Goal: Task Accomplishment & Management: Complete application form

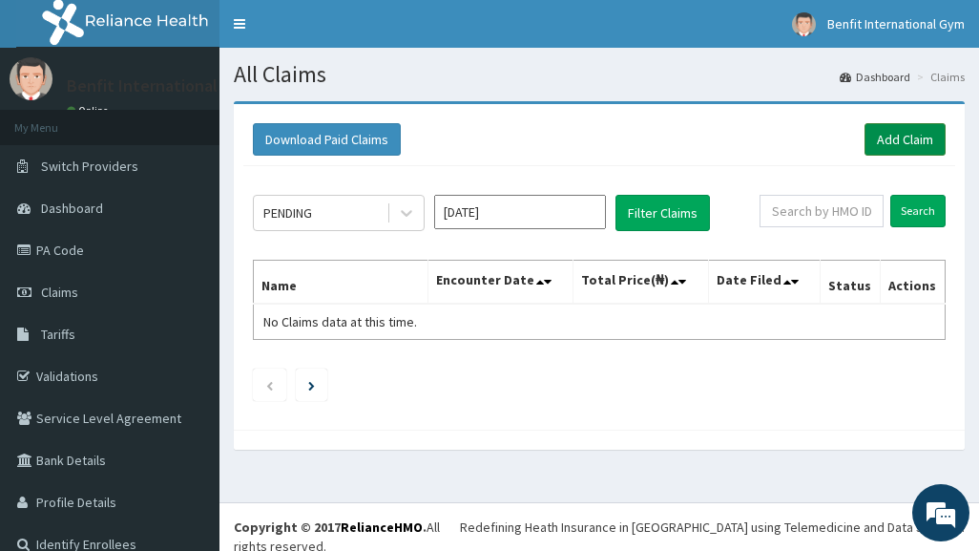
drag, startPoint x: 0, startPoint y: 0, endPoint x: 882, endPoint y: 143, distance: 893.1
click at [882, 143] on link "Add Claim" at bounding box center [904, 139] width 81 height 32
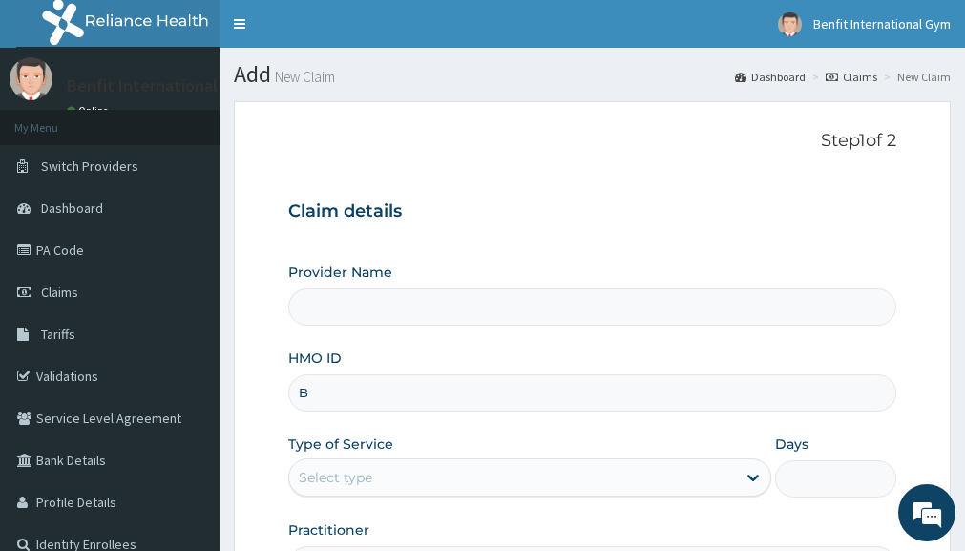
type input "BI"
type input "Benfit International Gym"
type input "1"
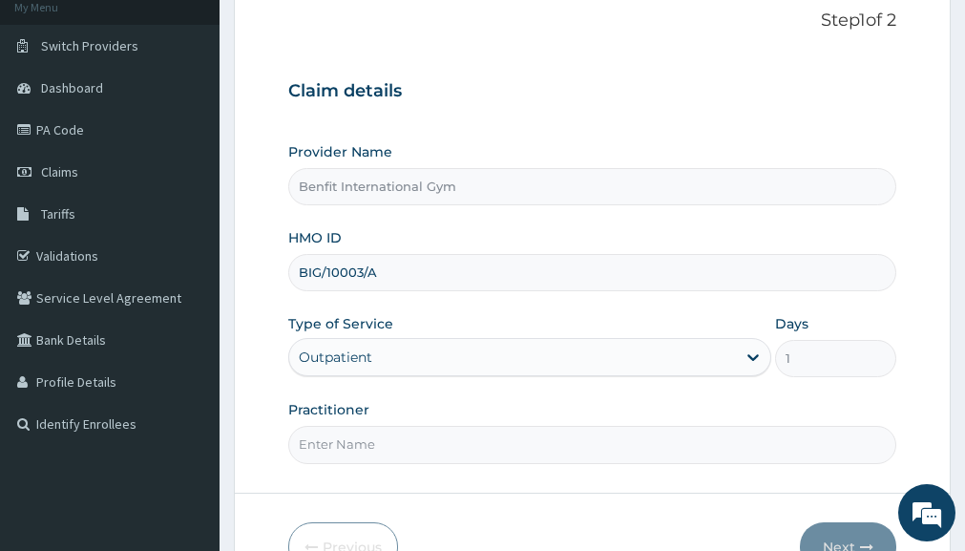
scroll to position [130, 0]
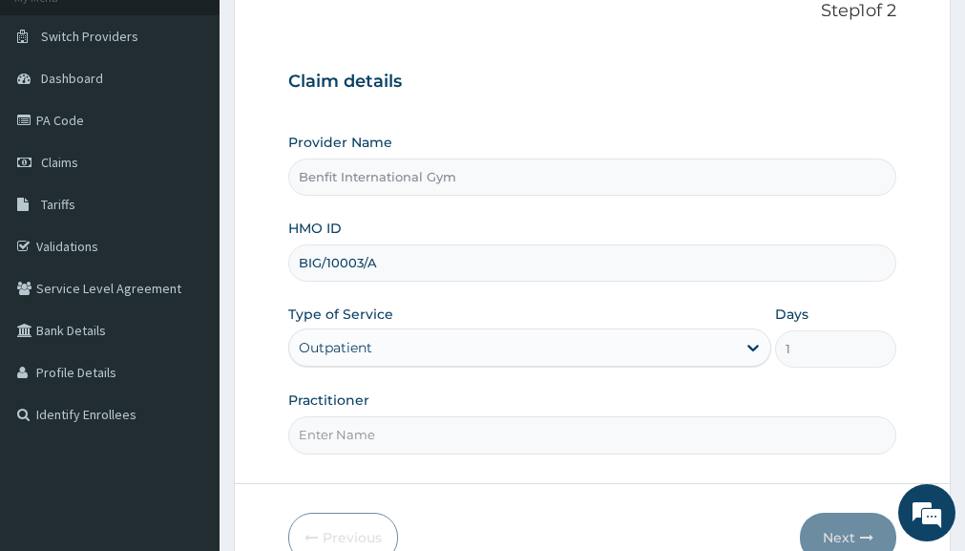
type input "BIG/10003/A"
click at [380, 448] on input "Practitioner" at bounding box center [592, 434] width 608 height 37
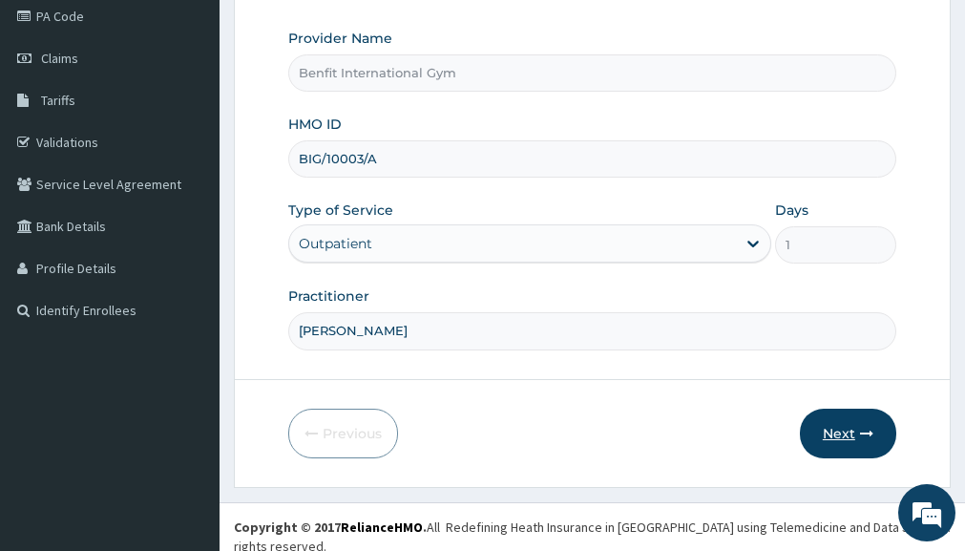
type input "ABDULKAREEM ZAYNAB"
click at [849, 444] on button "Next" at bounding box center [848, 433] width 96 height 50
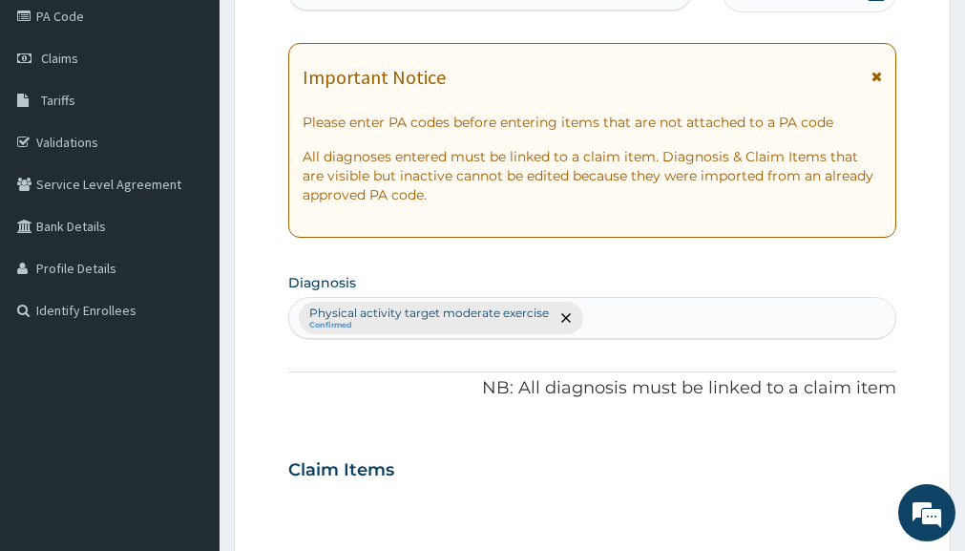
scroll to position [0, 0]
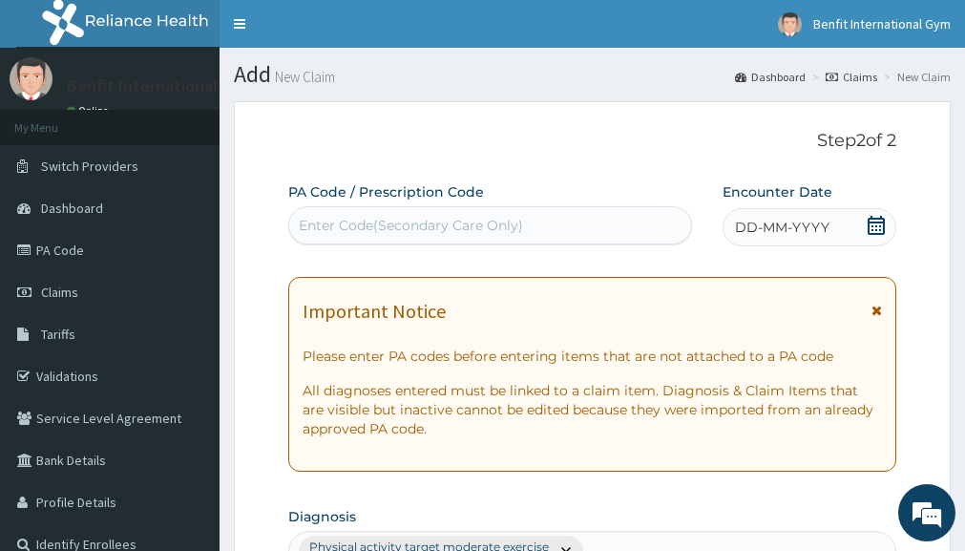
click at [873, 218] on icon at bounding box center [875, 225] width 17 height 19
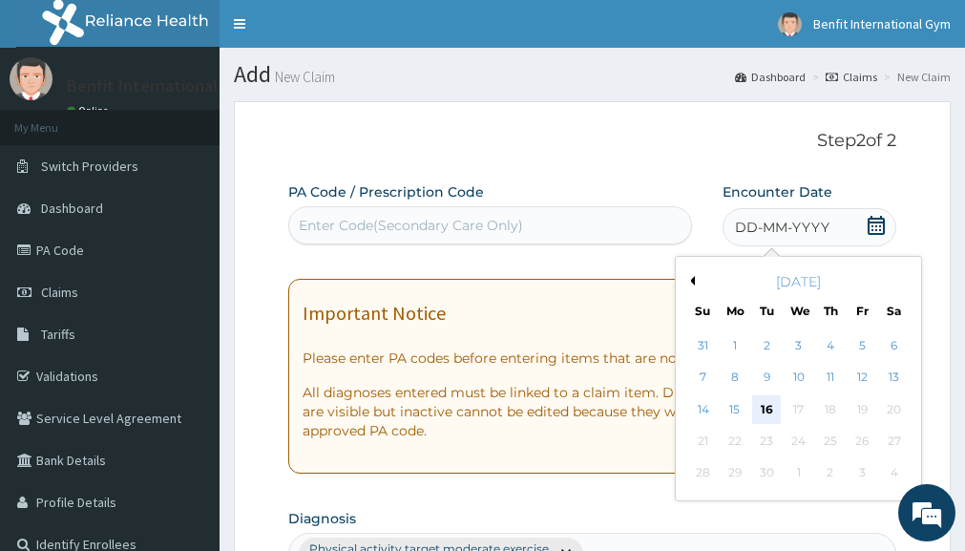
click at [772, 401] on div "16" at bounding box center [767, 409] width 29 height 29
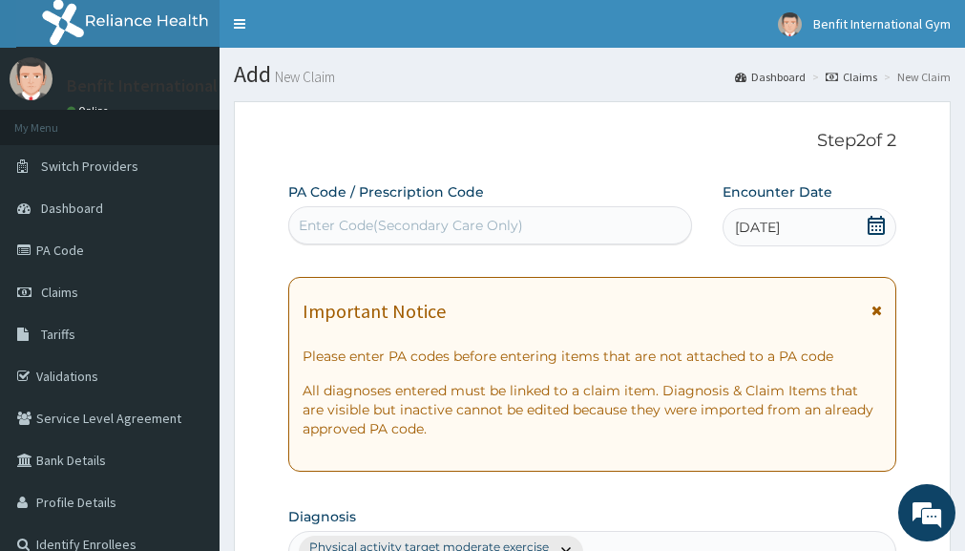
click at [543, 218] on div "Enter Code(Secondary Care Only)" at bounding box center [490, 225] width 402 height 31
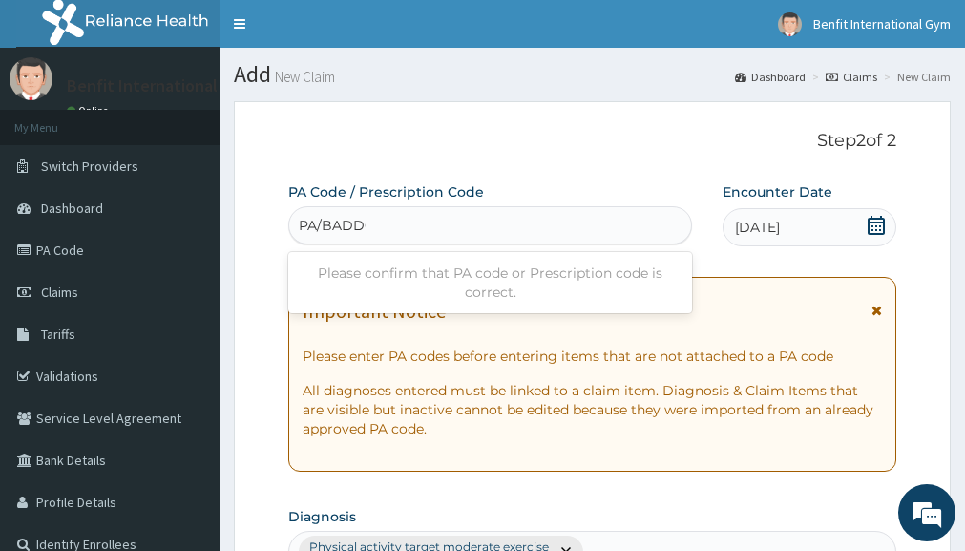
type input "PA/BADD00"
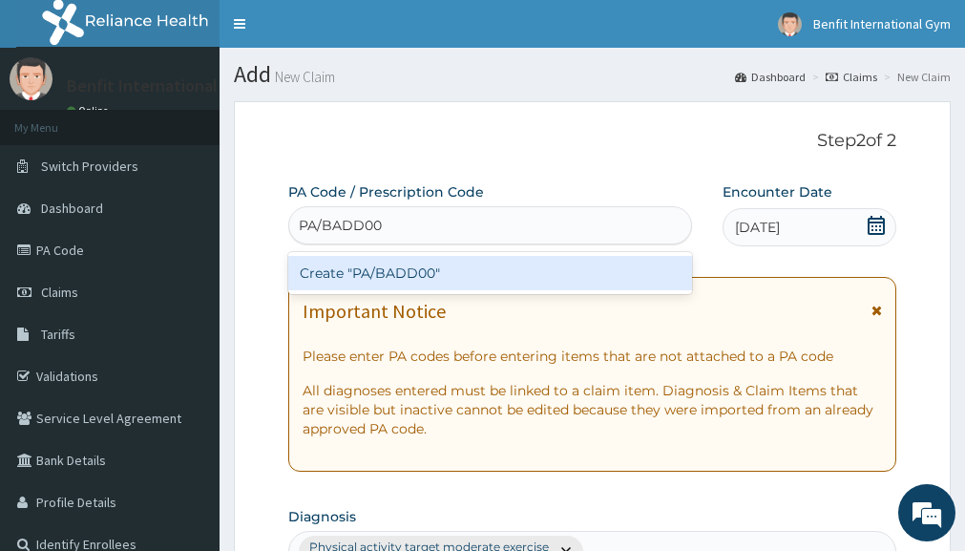
click at [494, 272] on div "Create "PA/BADD00"" at bounding box center [490, 273] width 404 height 34
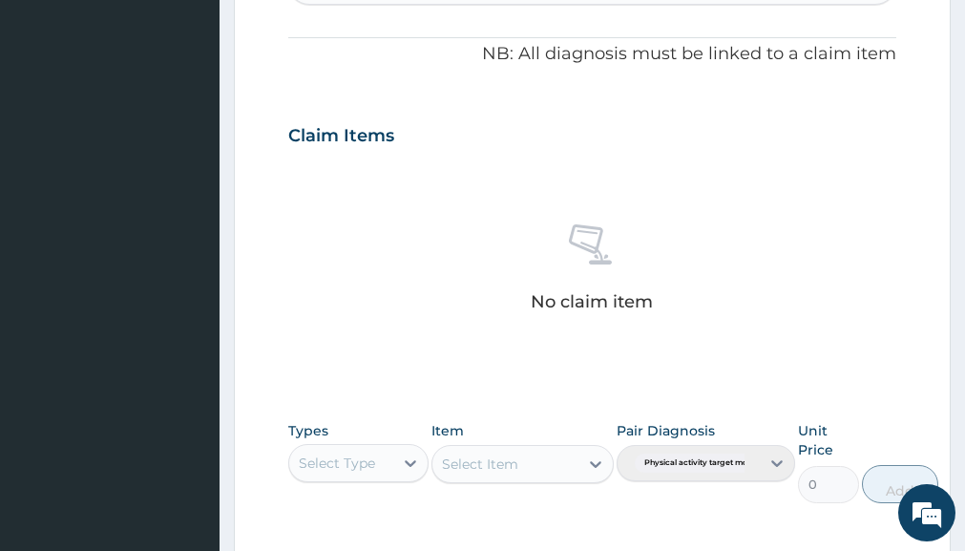
scroll to position [569, 0]
click at [342, 452] on div "Select Type" at bounding box center [337, 461] width 76 height 19
type input "GY"
click at [343, 501] on div "Gym" at bounding box center [357, 509] width 139 height 34
click at [532, 461] on div "Select Item" at bounding box center [522, 463] width 182 height 38
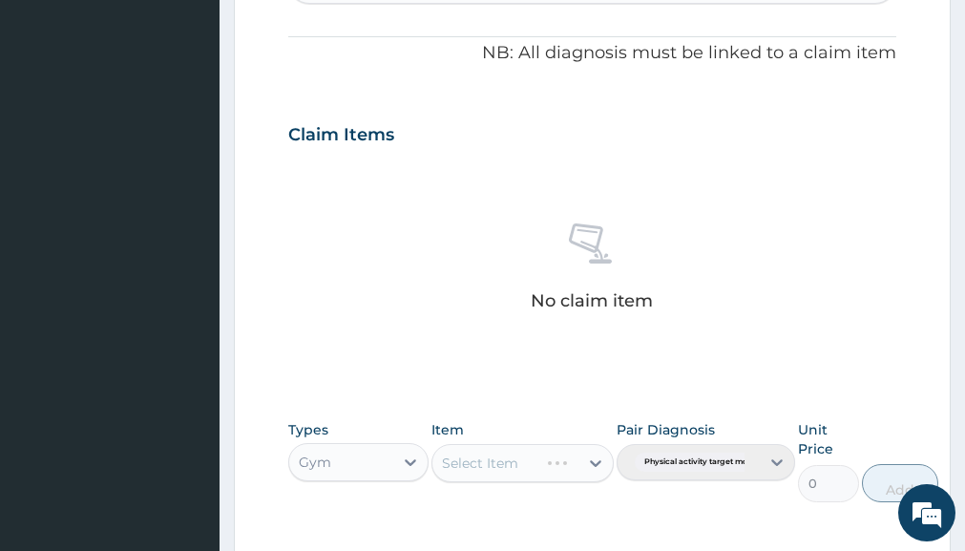
click at [577, 460] on div "Select Item" at bounding box center [522, 463] width 182 height 38
click at [596, 461] on icon at bounding box center [595, 462] width 19 height 19
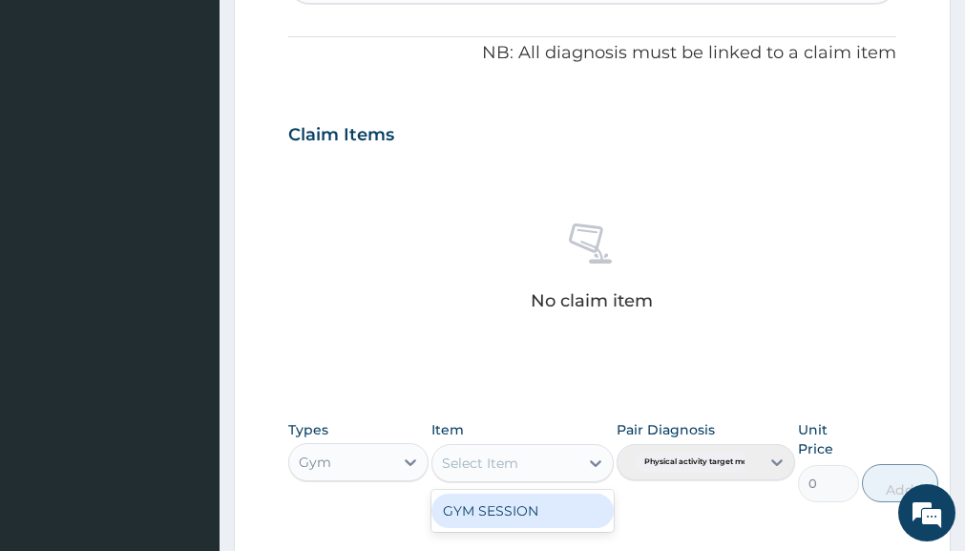
click at [546, 511] on div "GYM SESSION" at bounding box center [522, 510] width 182 height 34
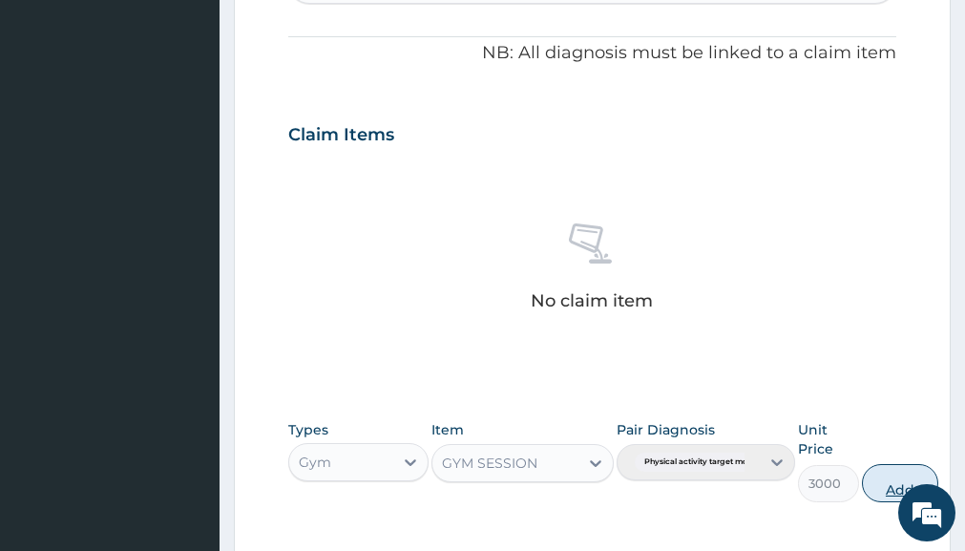
click at [890, 473] on button "Add" at bounding box center [900, 483] width 76 height 38
type input "0"
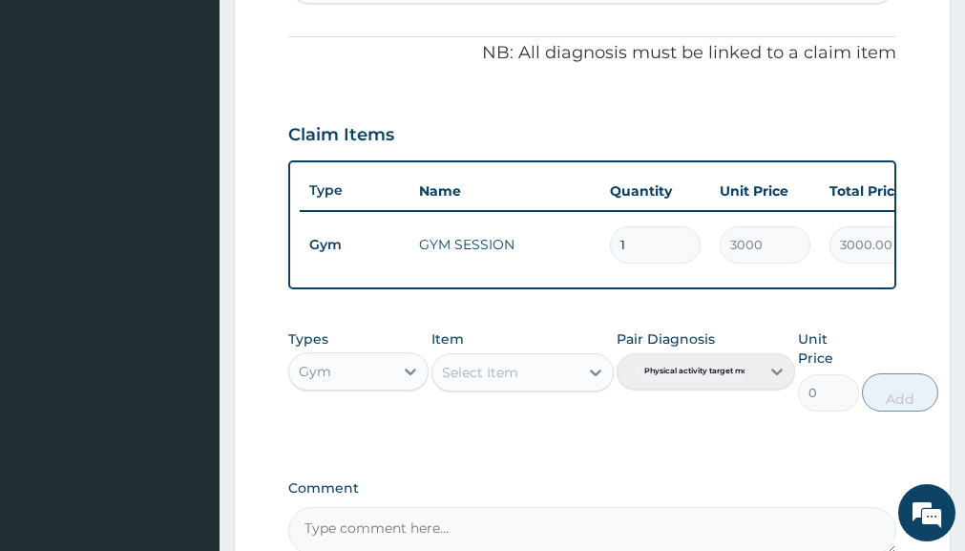
scroll to position [787, 0]
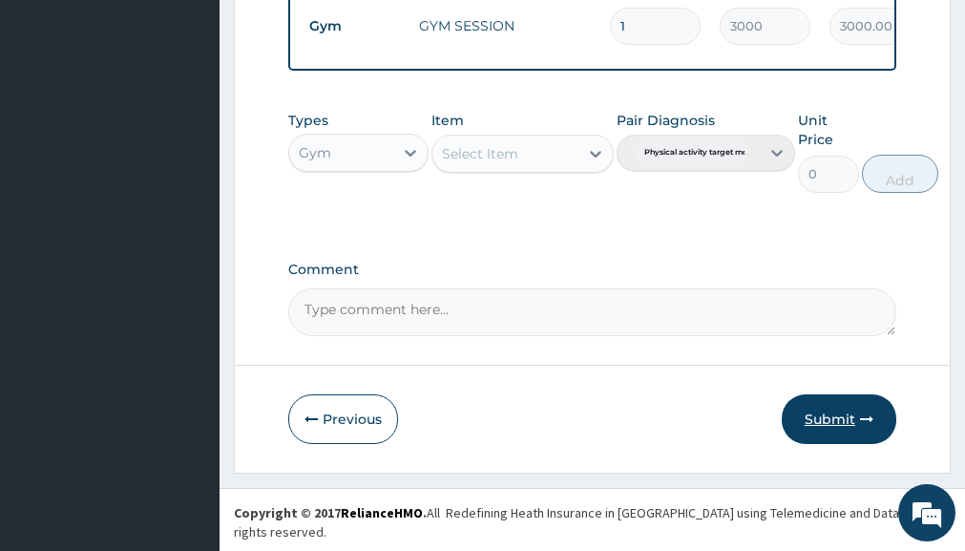
click at [813, 440] on button "Submit" at bounding box center [838, 419] width 114 height 50
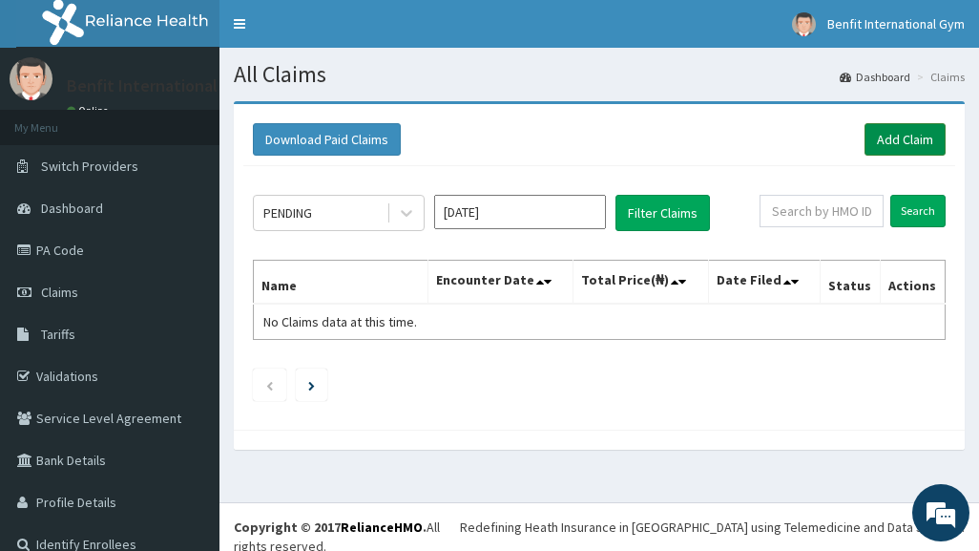
click at [917, 137] on link "Add Claim" at bounding box center [904, 139] width 81 height 32
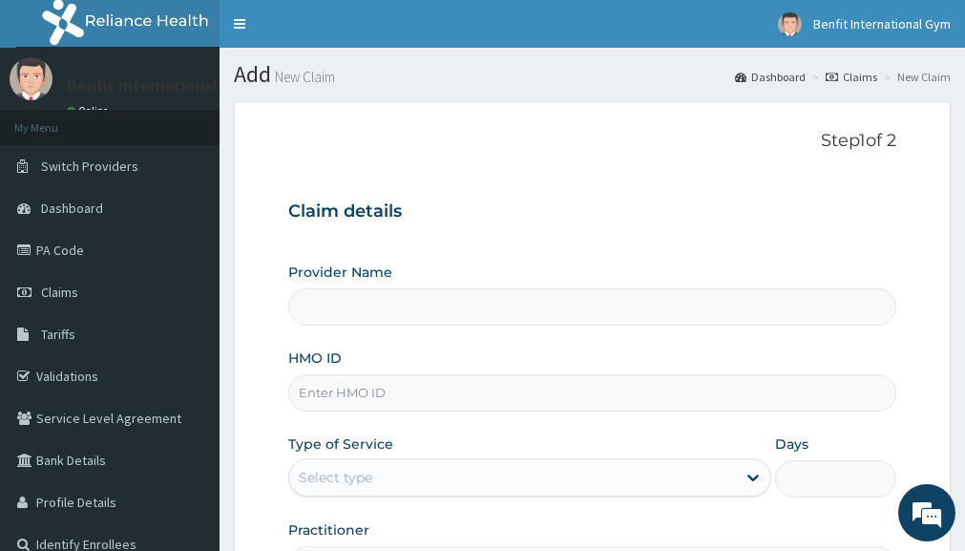
type input "Benfit International Gym"
type input "1"
click at [352, 405] on input "HMO ID" at bounding box center [592, 392] width 608 height 37
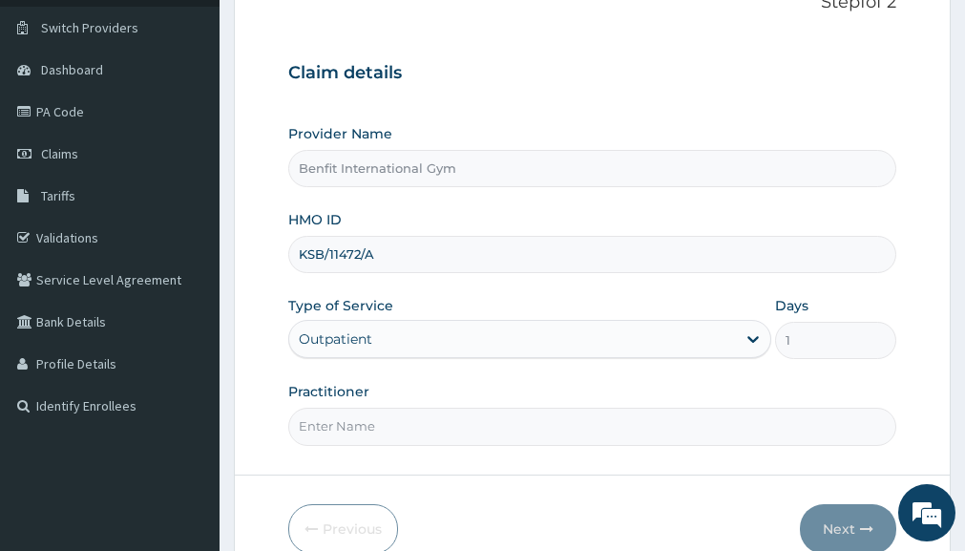
scroll to position [139, 0]
type input "KSB/11472/A"
click at [382, 420] on input "Practitioner" at bounding box center [592, 424] width 608 height 37
type input "[PERSON_NAME]"
click at [824, 516] on button "Next" at bounding box center [848, 528] width 96 height 50
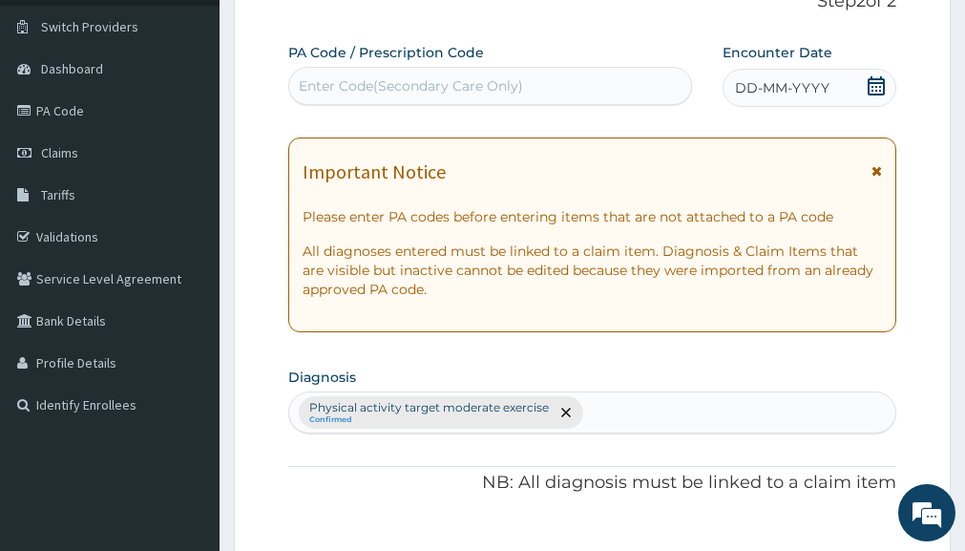
click at [883, 81] on icon at bounding box center [875, 85] width 17 height 19
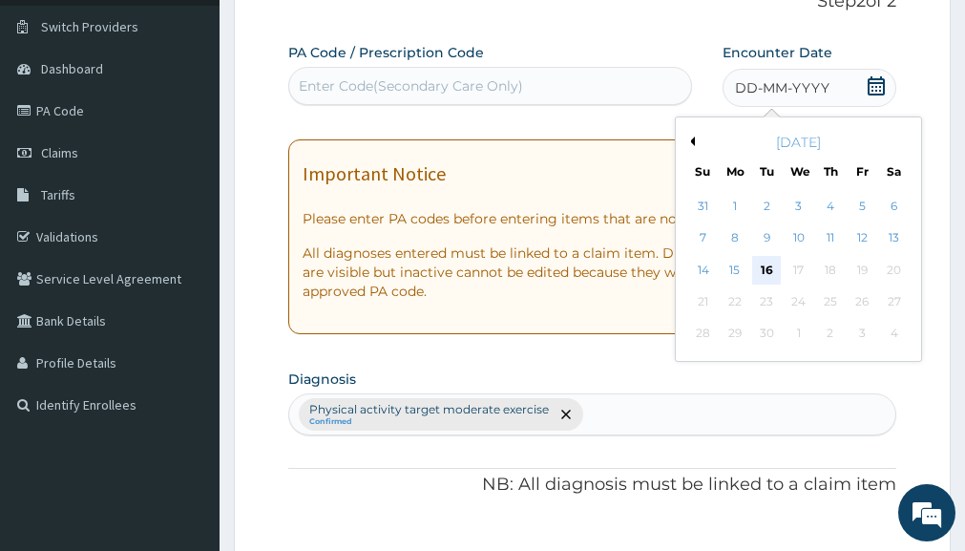
click at [770, 276] on div "16" at bounding box center [767, 270] width 29 height 29
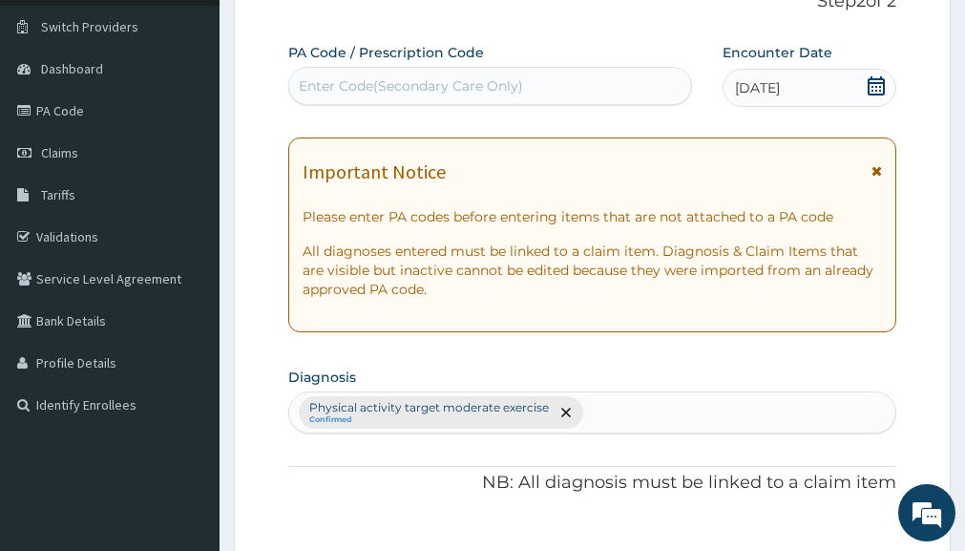
click at [542, 64] on div "PA Code / Prescription Code Enter Code(Secondary Care Only)" at bounding box center [490, 74] width 404 height 62
click at [497, 93] on div "Enter Code(Secondary Care Only)" at bounding box center [411, 85] width 224 height 19
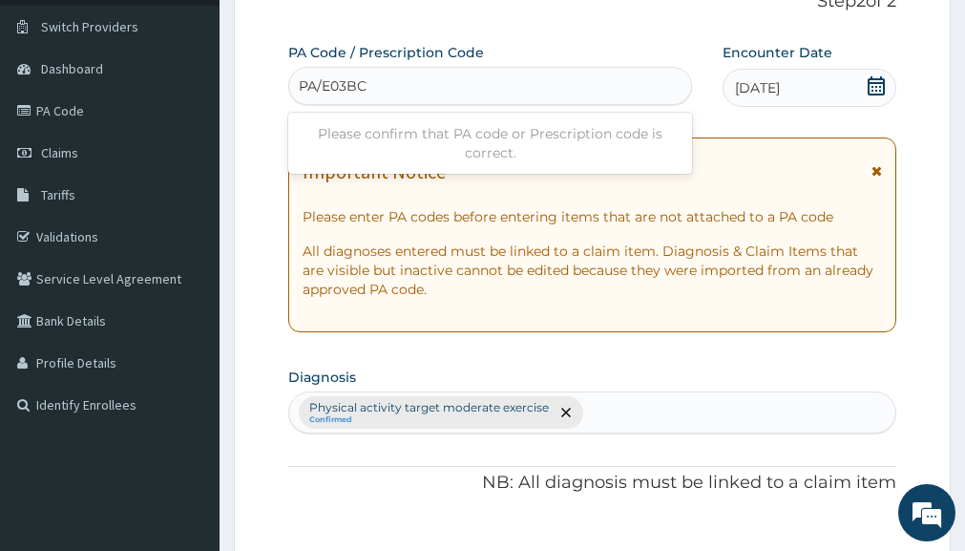
type input "PA/E03BC7"
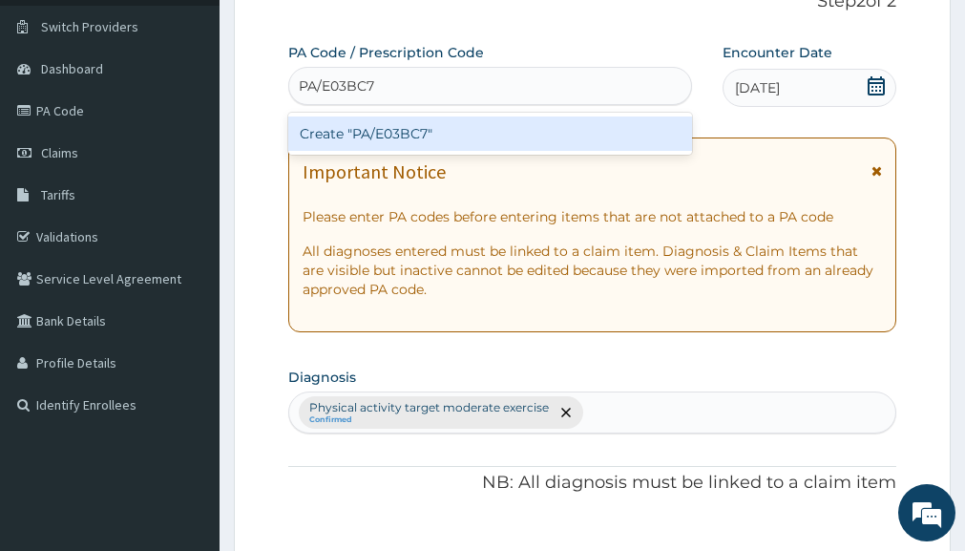
click at [426, 136] on div "Create "PA/E03BC7"" at bounding box center [490, 133] width 404 height 34
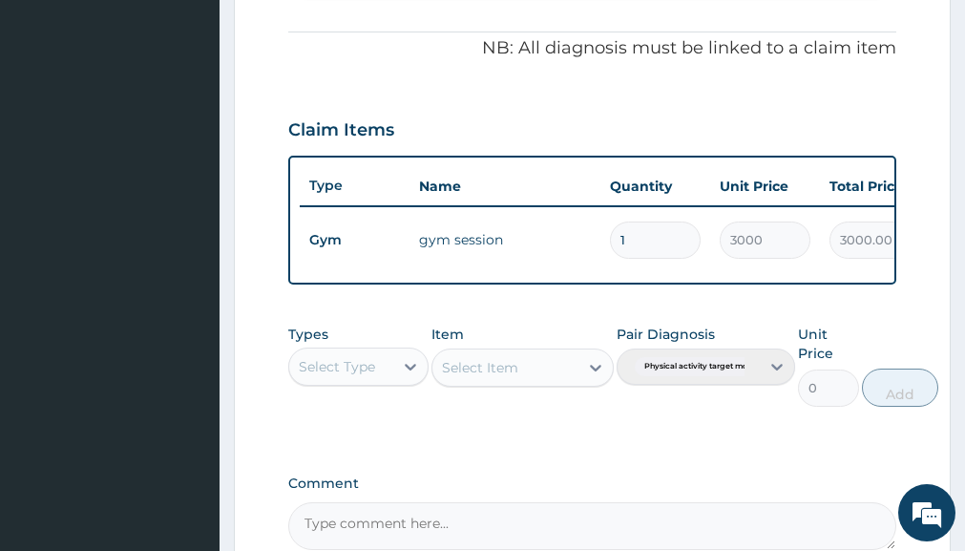
scroll to position [574, 0]
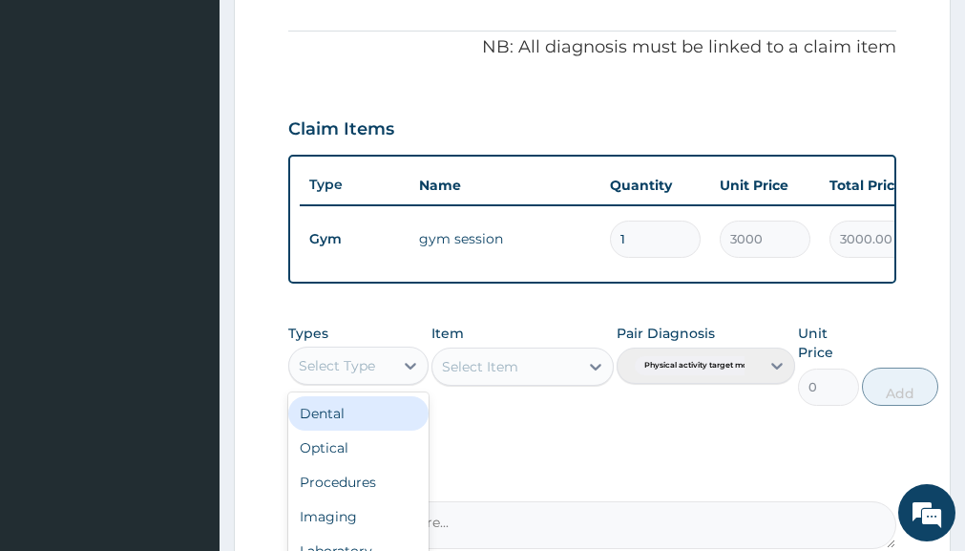
click at [376, 380] on div "Select Type" at bounding box center [340, 365] width 103 height 31
type input "GY"
click at [362, 430] on div "Gym" at bounding box center [357, 413] width 139 height 34
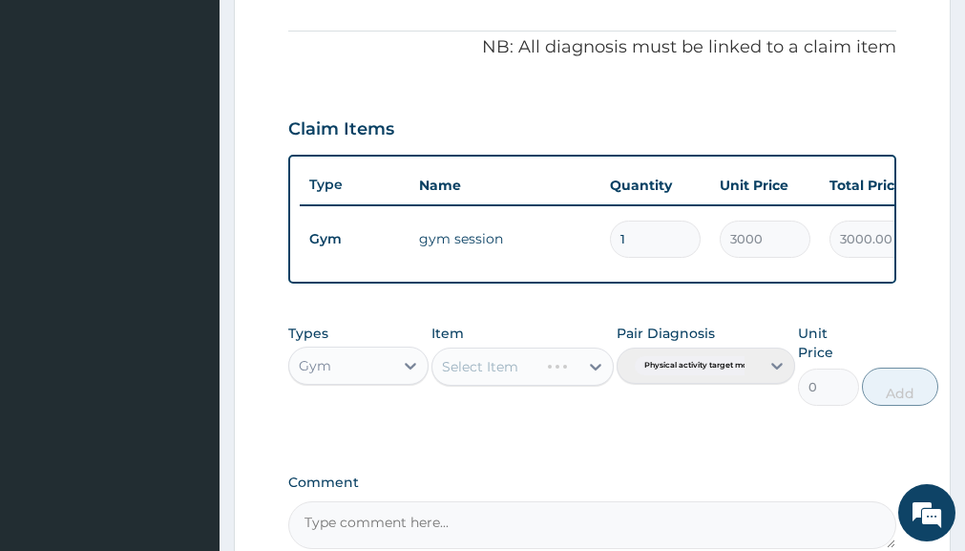
click at [589, 377] on div "Select Item" at bounding box center [522, 366] width 182 height 38
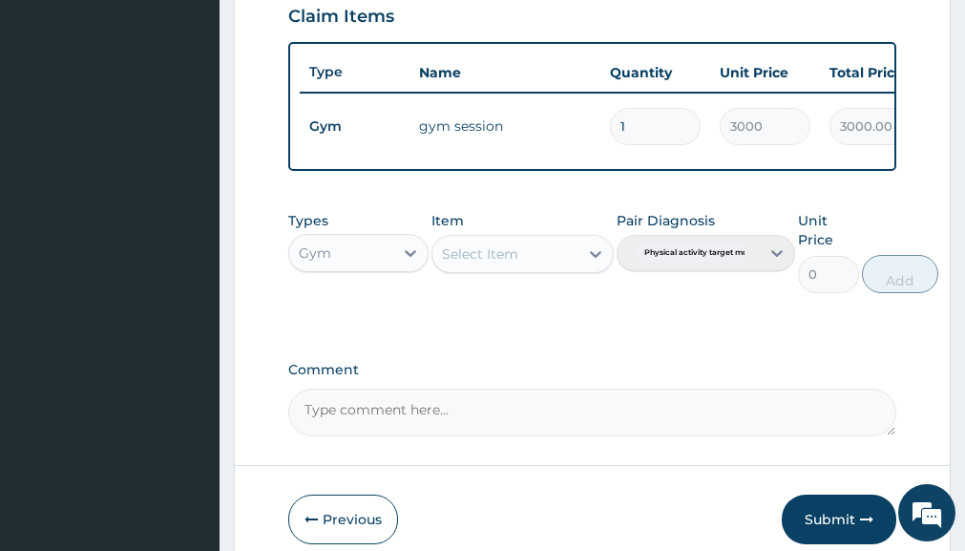
scroll to position [688, 0]
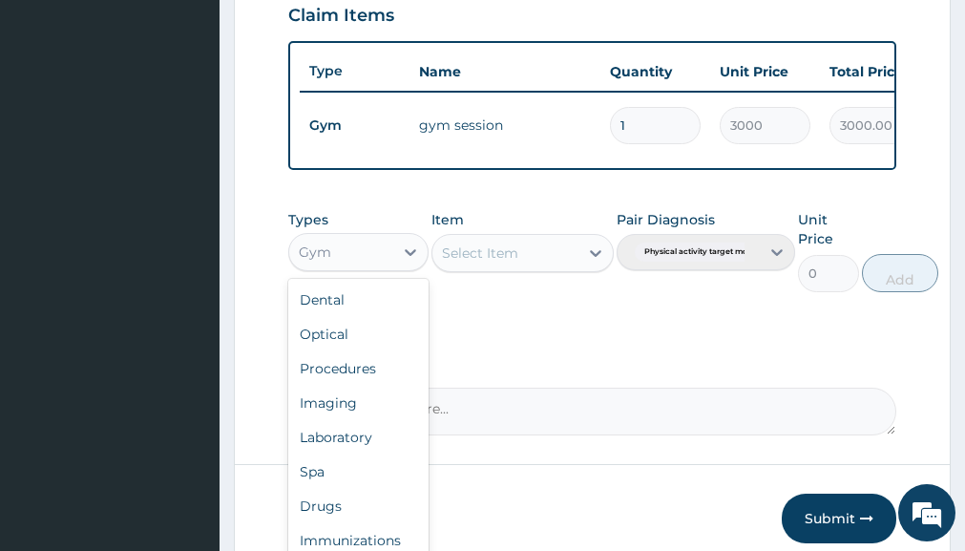
click at [371, 267] on div "Gym" at bounding box center [340, 252] width 103 height 31
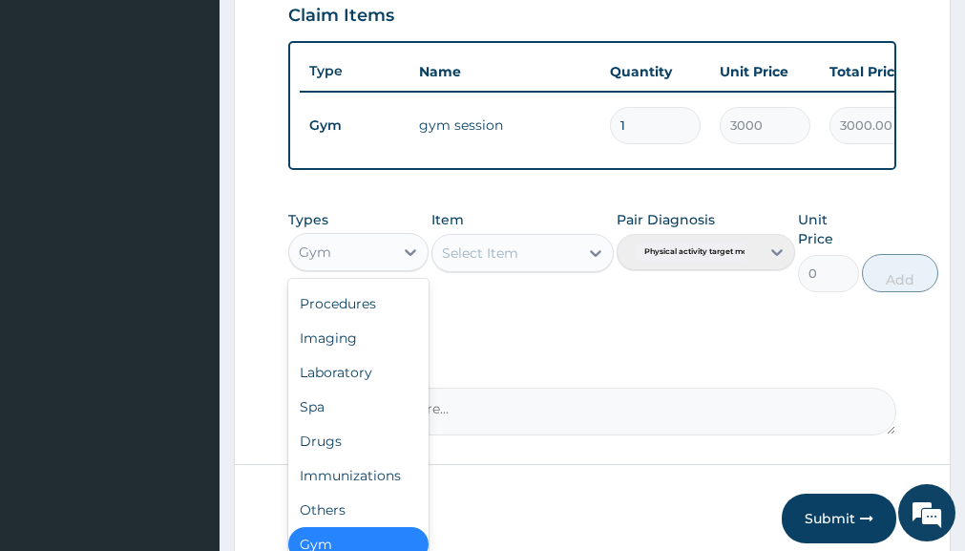
click at [365, 267] on div "Gym" at bounding box center [340, 252] width 103 height 31
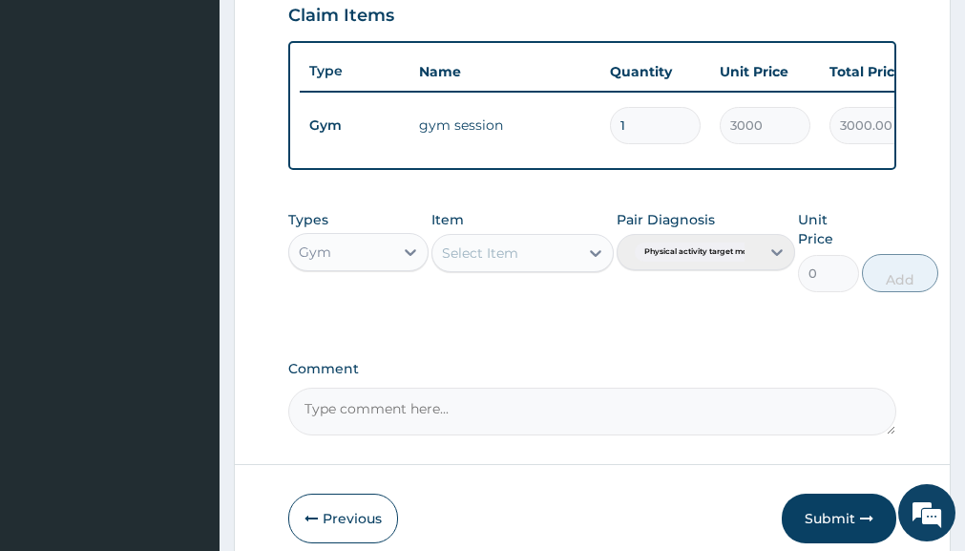
scroll to position [787, 0]
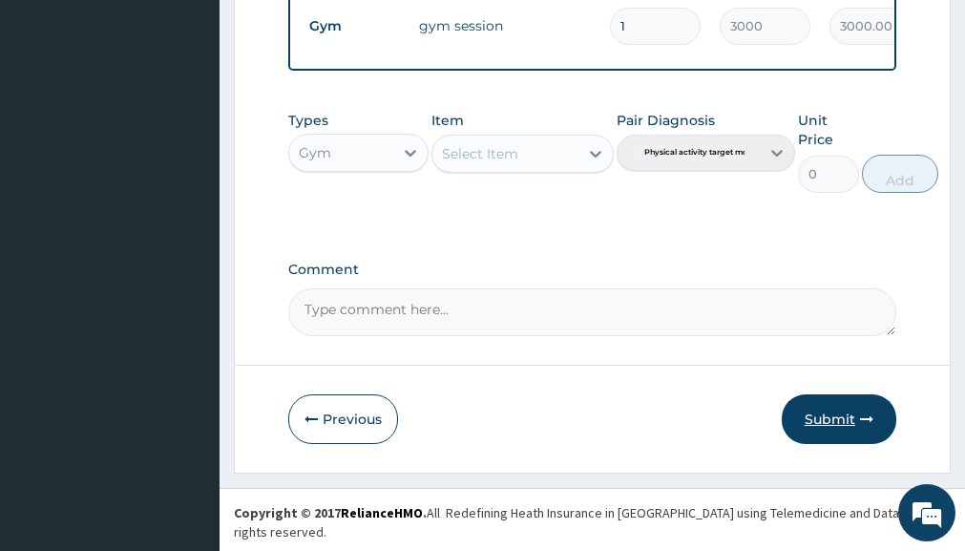
click at [813, 435] on button "Submit" at bounding box center [838, 419] width 114 height 50
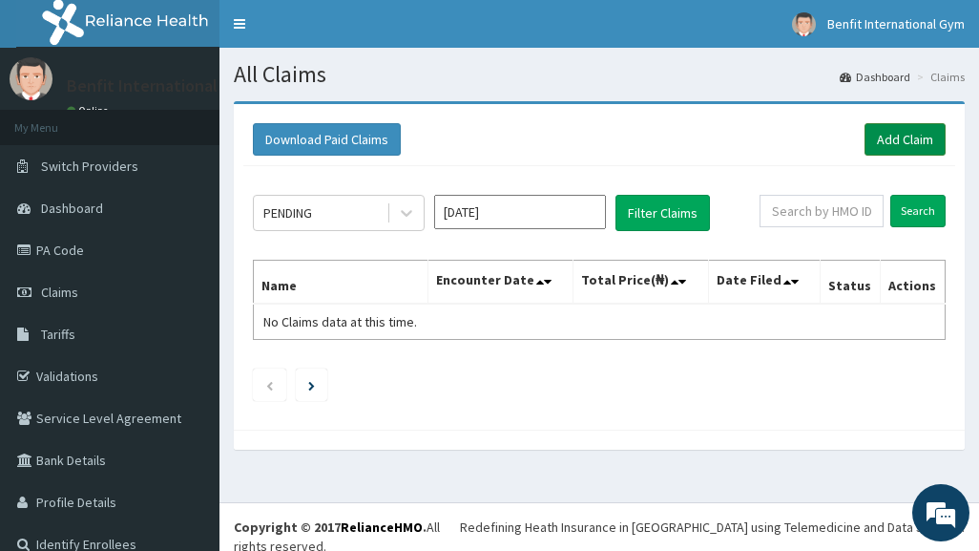
click at [880, 140] on link "Add Claim" at bounding box center [904, 139] width 81 height 32
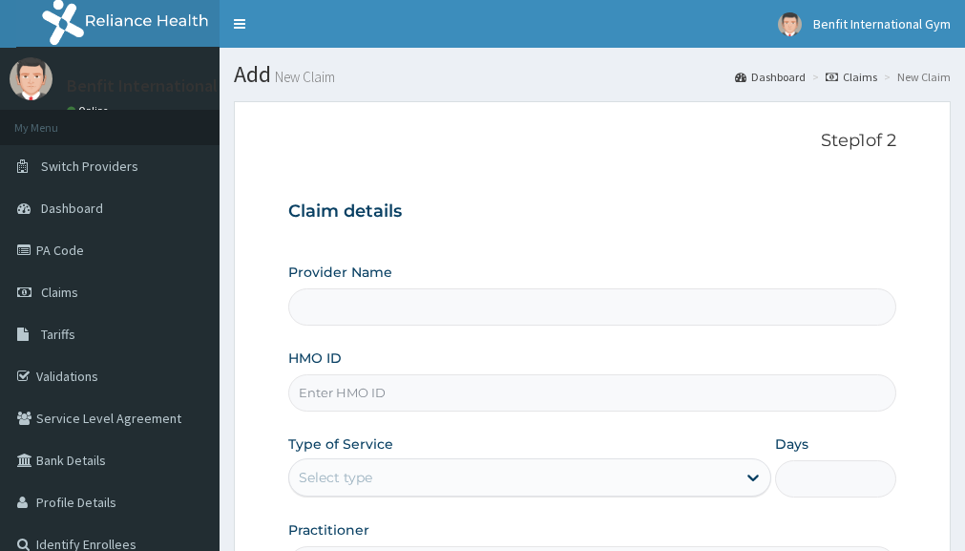
scroll to position [132, 0]
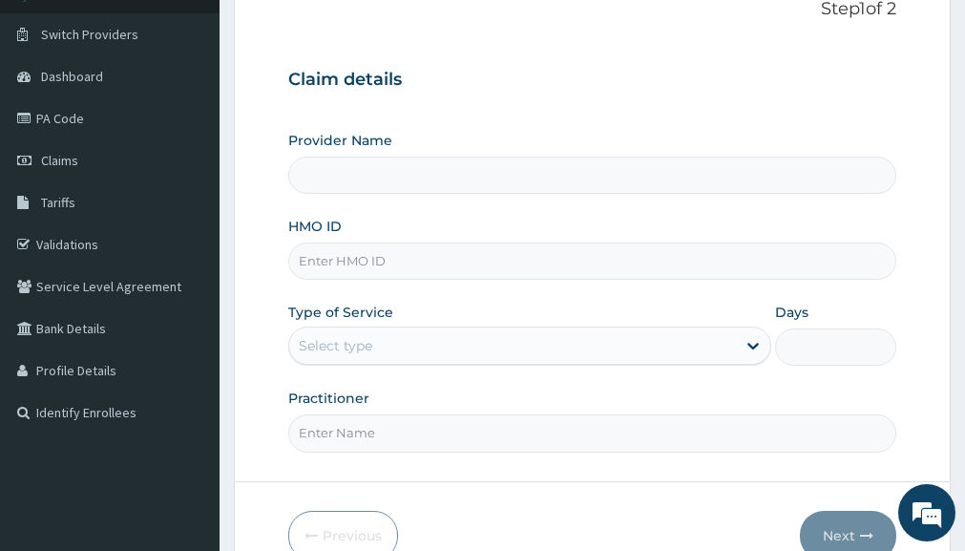
click at [437, 257] on input "HMO ID" at bounding box center [592, 260] width 608 height 37
type input "Benfit International Gym"
type input "1"
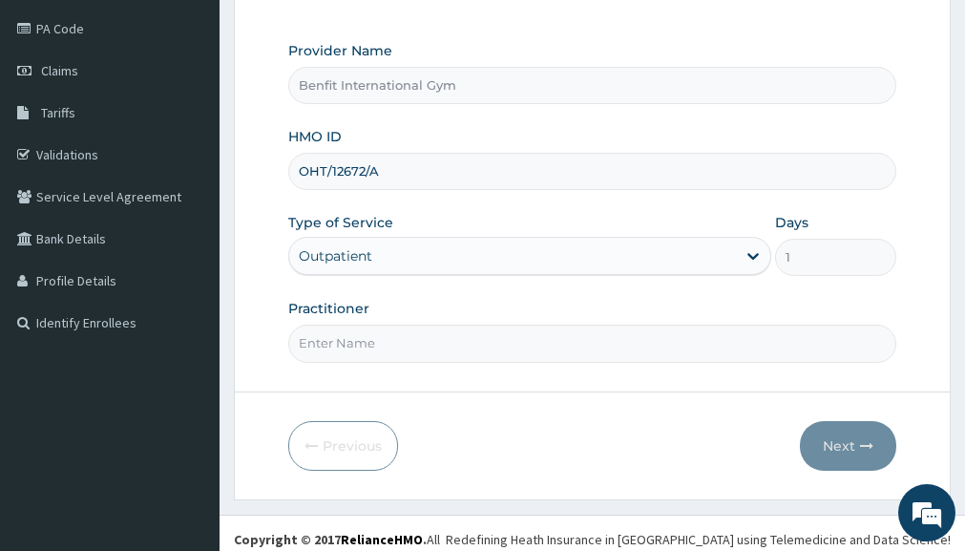
type input "OHT/12672/A"
click at [363, 331] on input "Practitioner" at bounding box center [592, 342] width 608 height 37
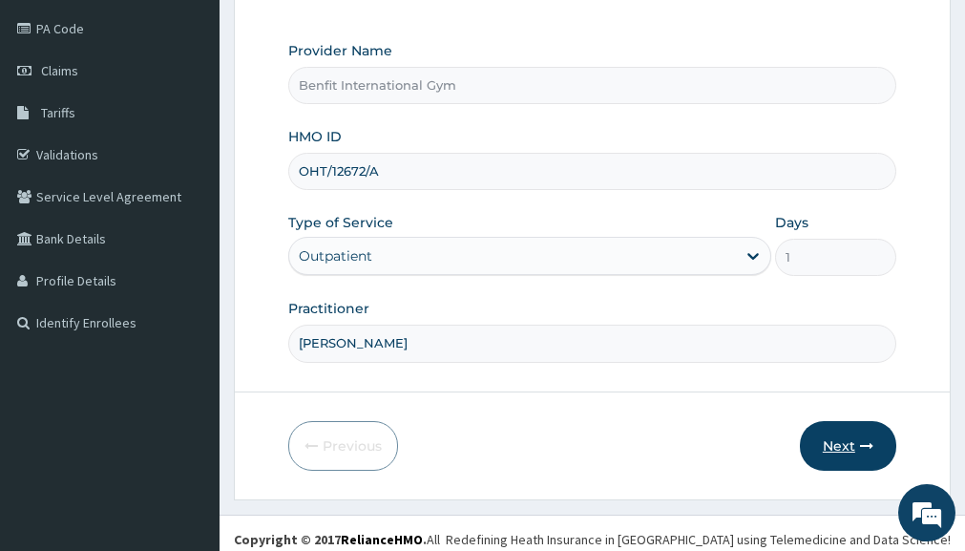
type input "[PERSON_NAME]"
click at [829, 440] on button "Next" at bounding box center [848, 446] width 96 height 50
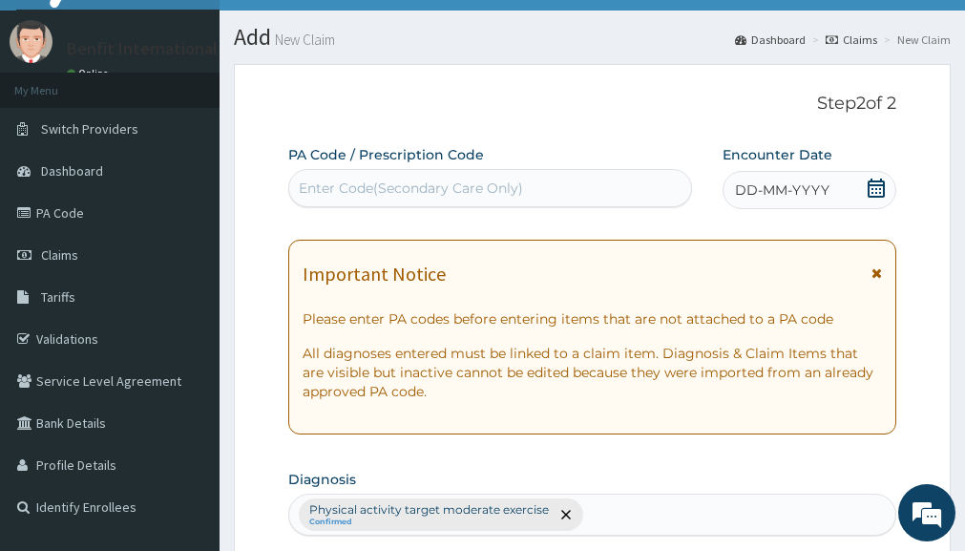
scroll to position [36, 0]
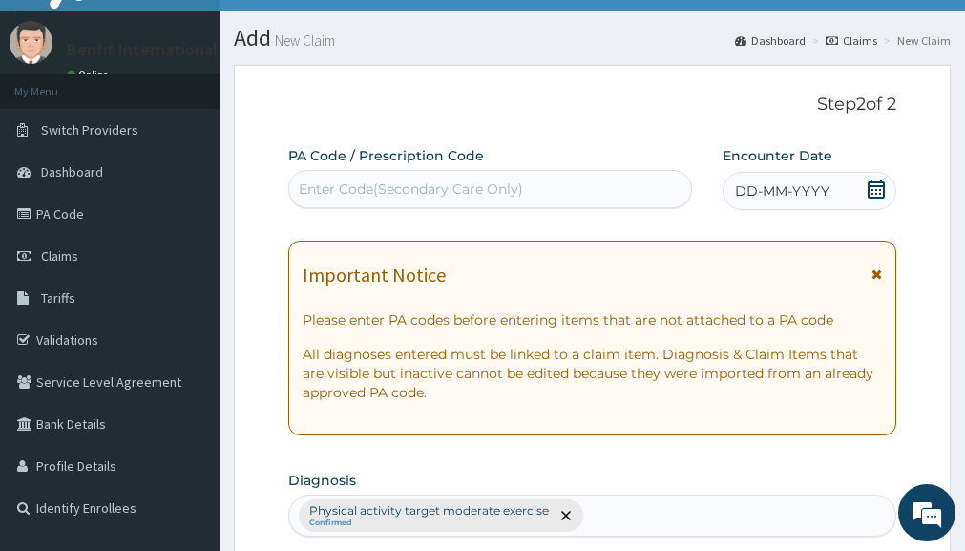
click at [883, 192] on icon at bounding box center [875, 188] width 17 height 19
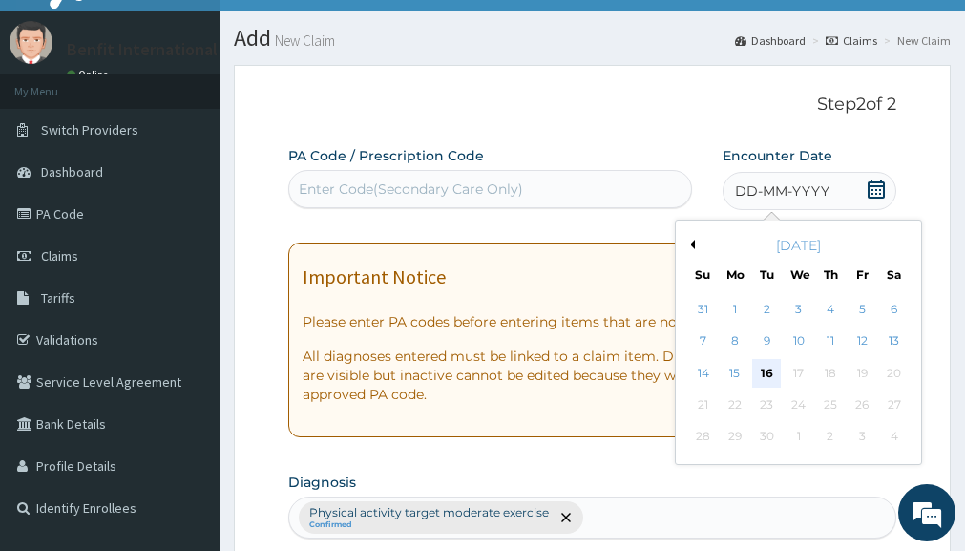
click at [772, 372] on div "16" at bounding box center [767, 373] width 29 height 29
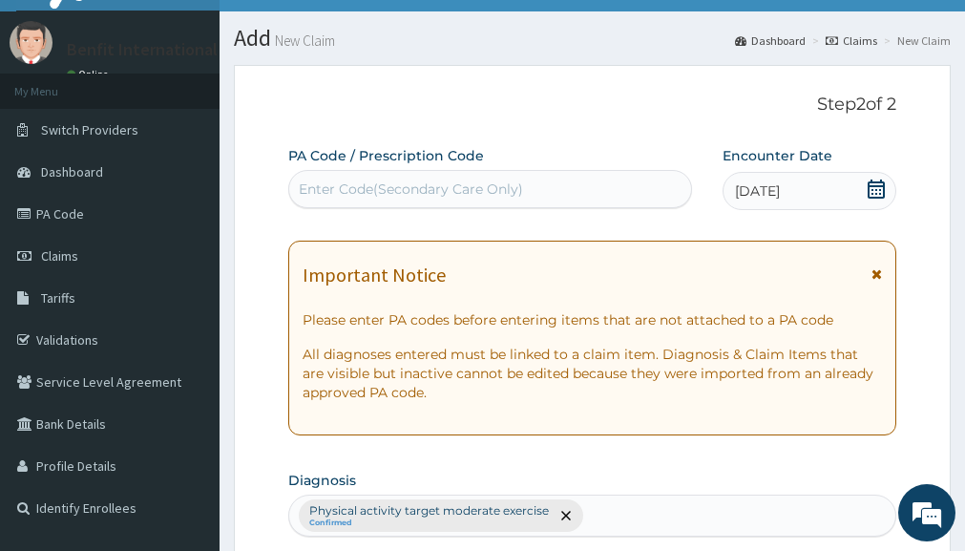
click at [538, 184] on div "Enter Code(Secondary Care Only)" at bounding box center [490, 189] width 402 height 31
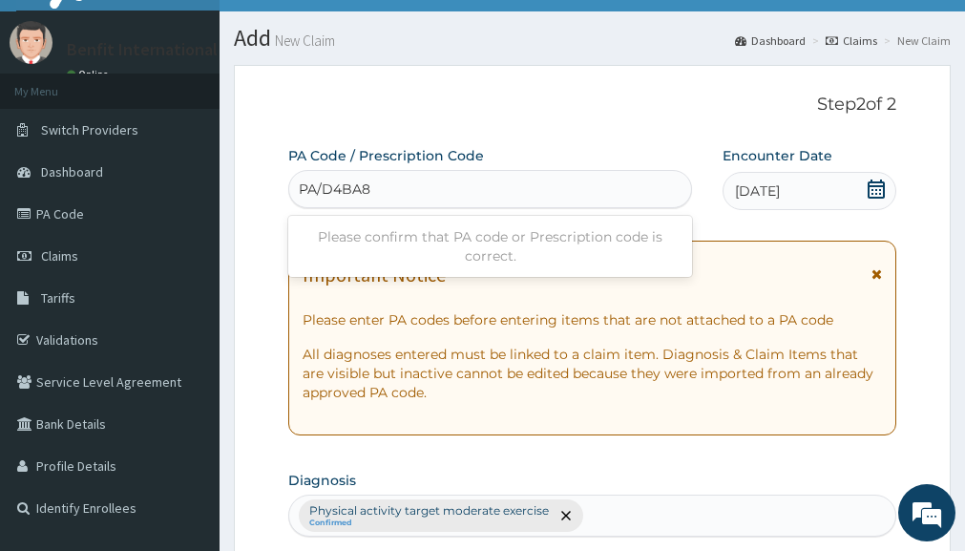
type input "PA/D4BA8E"
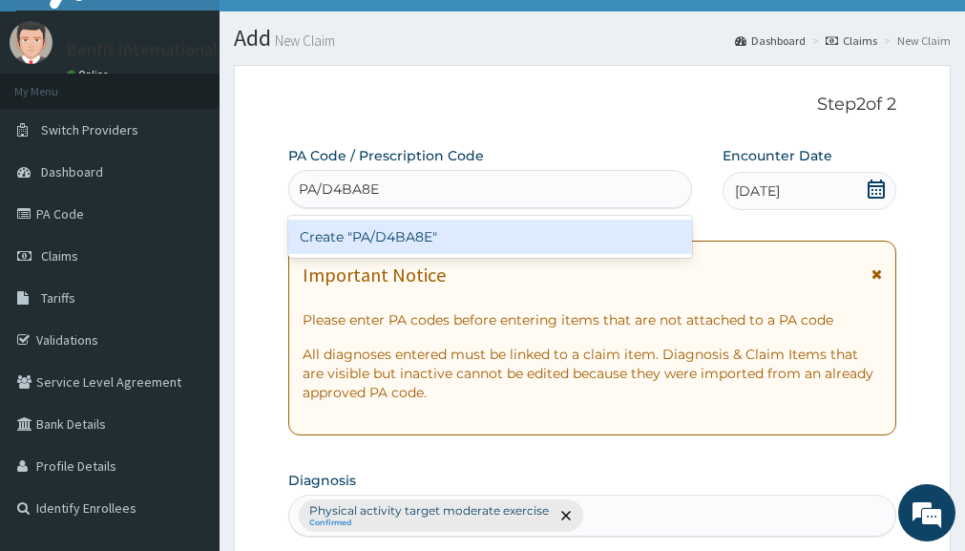
click at [488, 244] on div "Create "PA/D4BA8E"" at bounding box center [490, 236] width 404 height 34
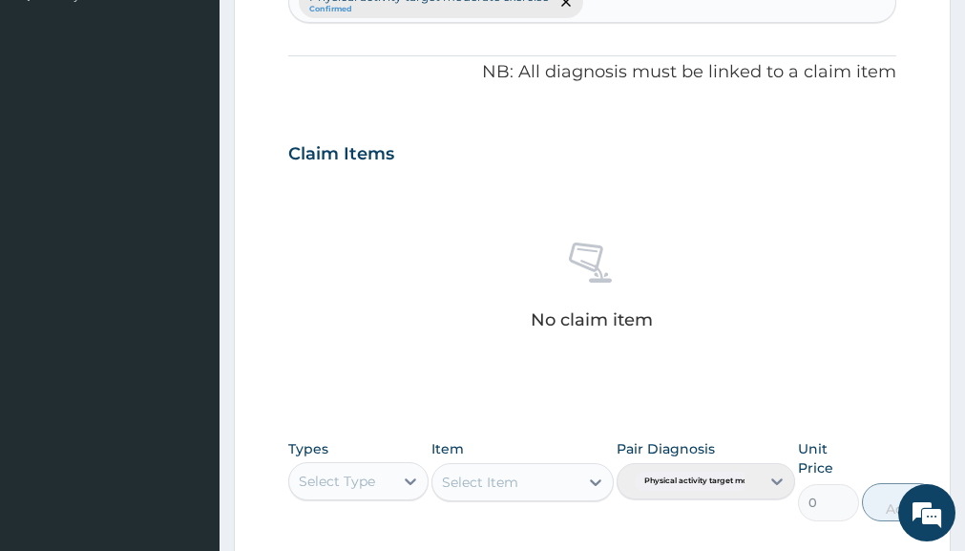
scroll to position [651, 0]
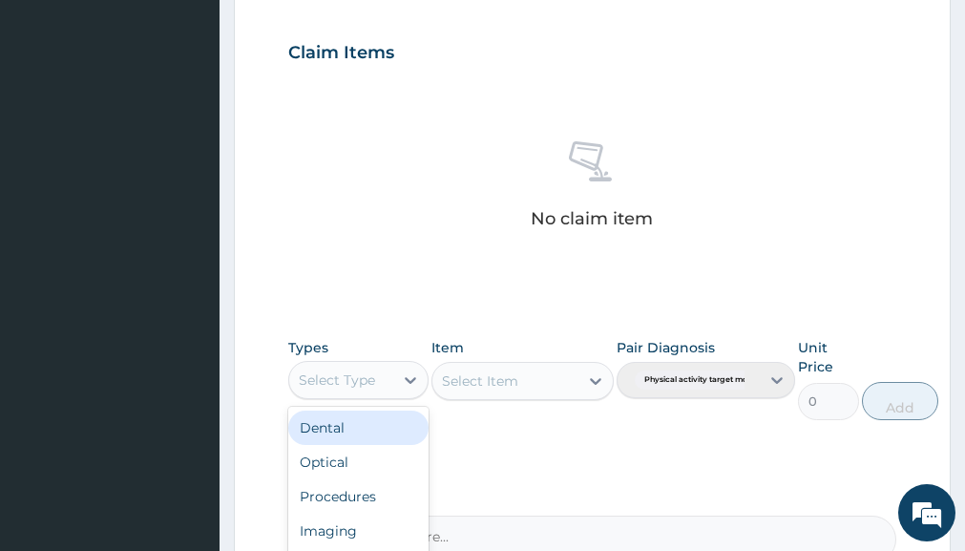
click at [384, 387] on div "Select Type" at bounding box center [340, 379] width 103 height 31
type input "GYM"
click at [369, 425] on div "Gym" at bounding box center [357, 427] width 139 height 34
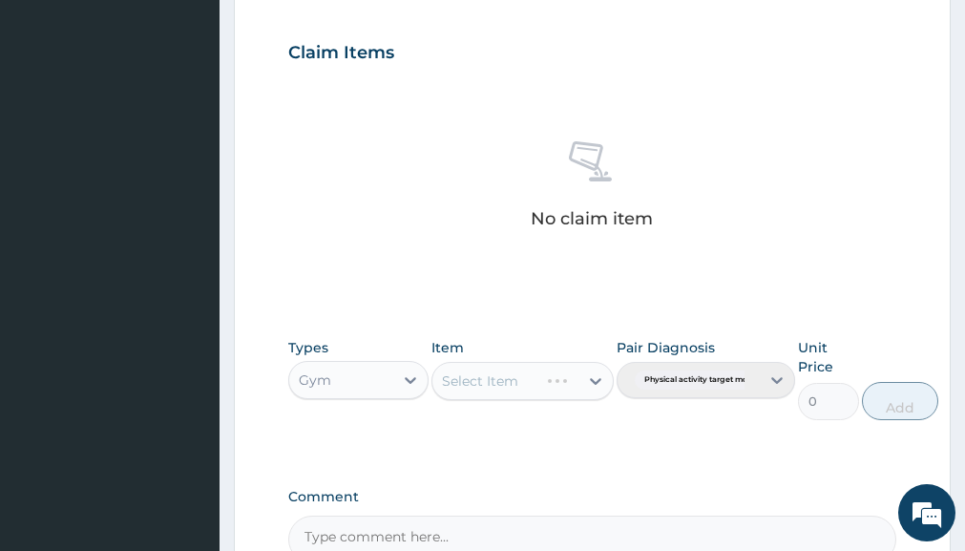
click at [585, 376] on div "Select Item" at bounding box center [522, 381] width 182 height 38
click at [568, 384] on div "Select Item" at bounding box center [505, 380] width 146 height 31
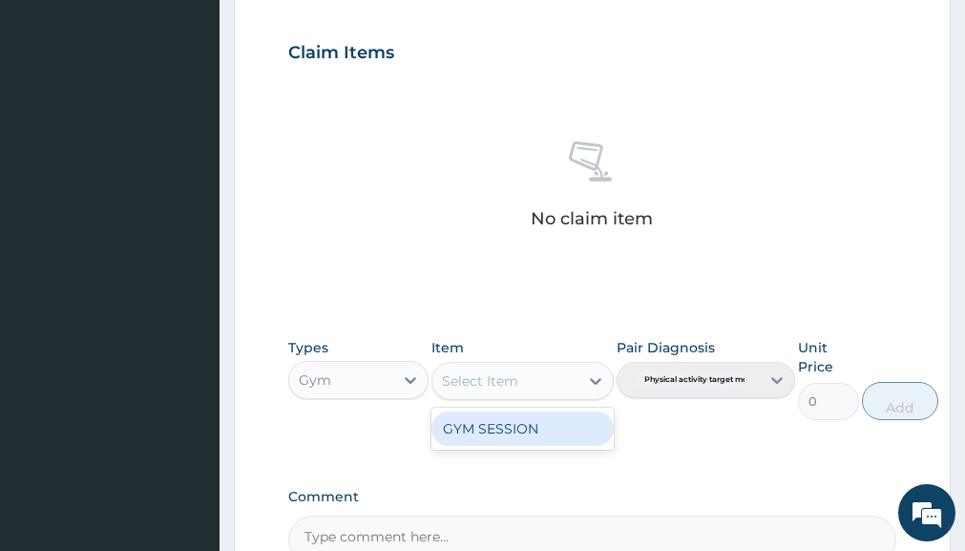
click at [552, 429] on div "GYM SESSION" at bounding box center [522, 428] width 182 height 34
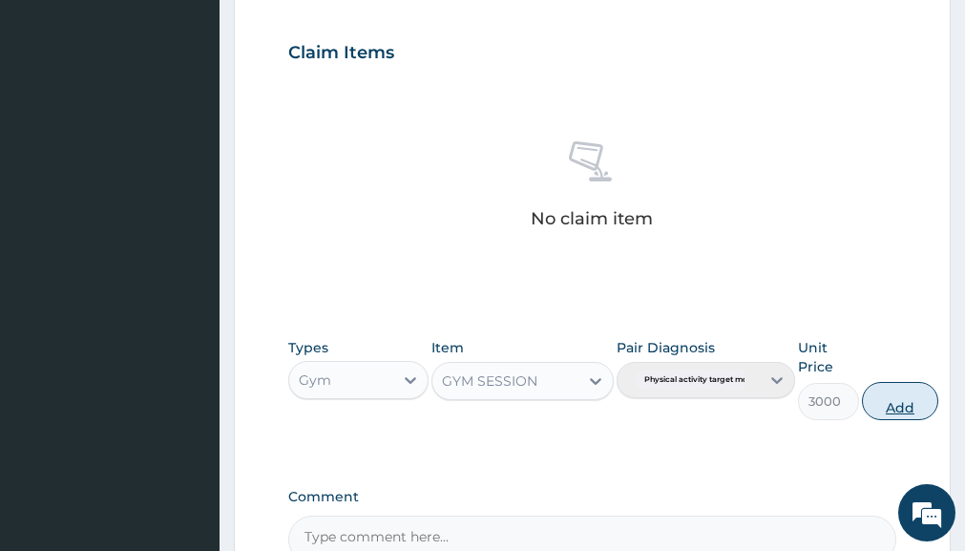
click at [891, 401] on button "Add" at bounding box center [900, 401] width 76 height 38
type input "0"
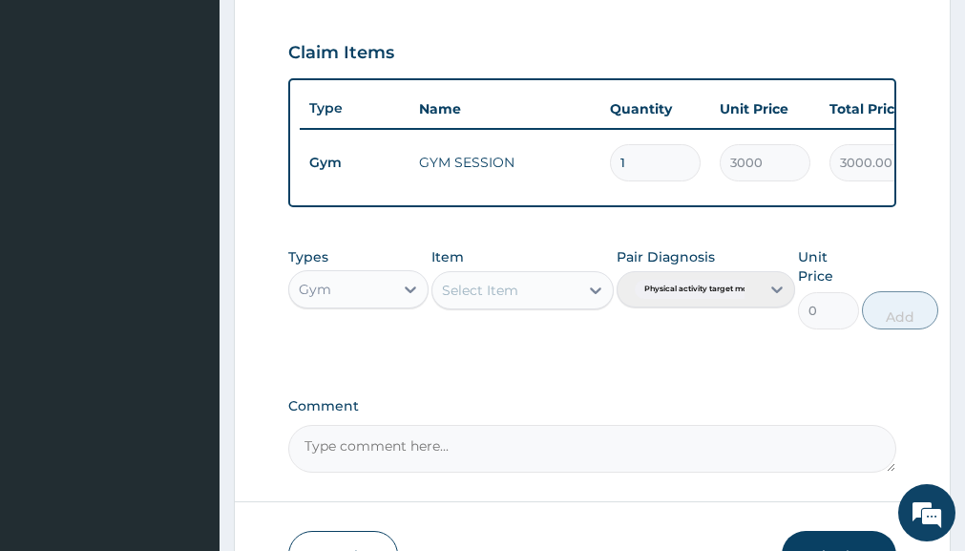
scroll to position [787, 0]
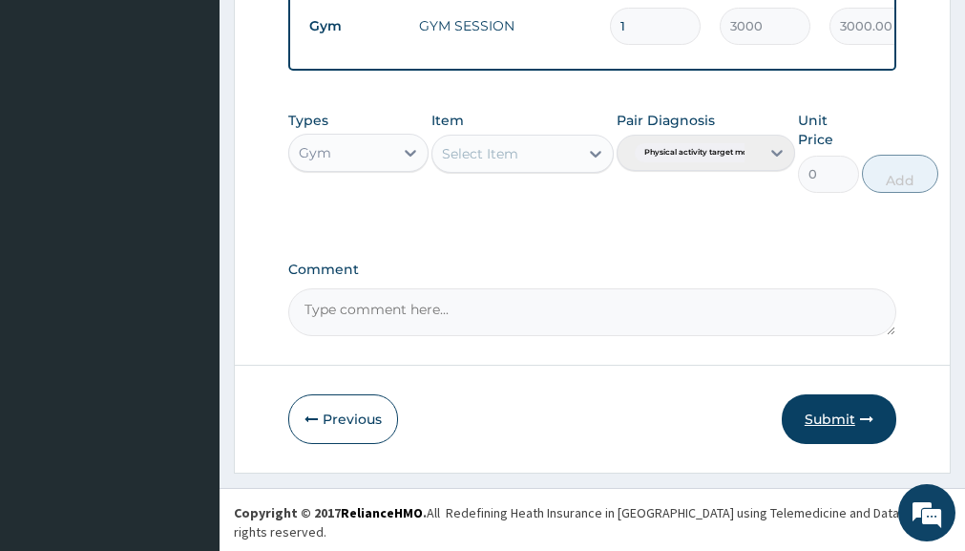
click at [830, 429] on button "Submit" at bounding box center [838, 419] width 114 height 50
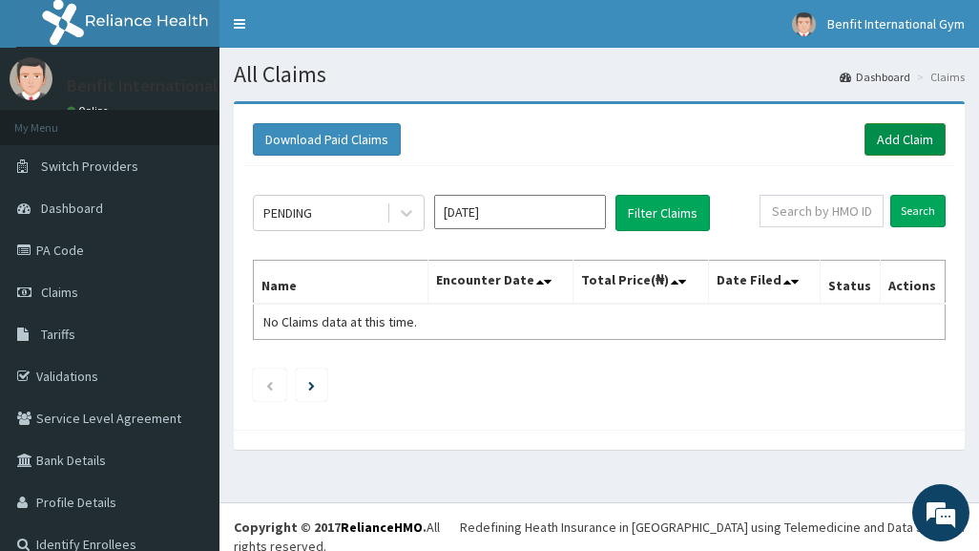
click at [882, 136] on link "Add Claim" at bounding box center [904, 139] width 81 height 32
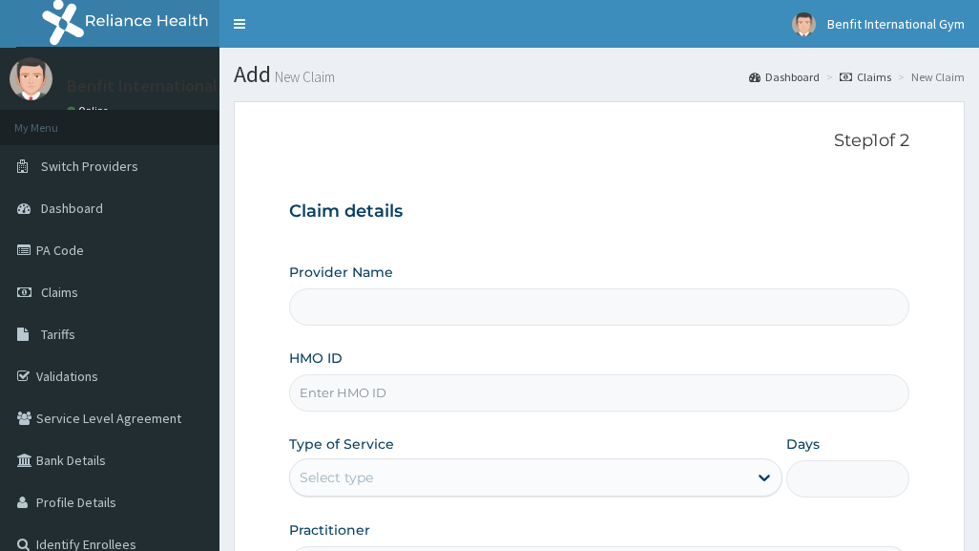
click at [378, 404] on input "HMO ID" at bounding box center [598, 392] width 619 height 37
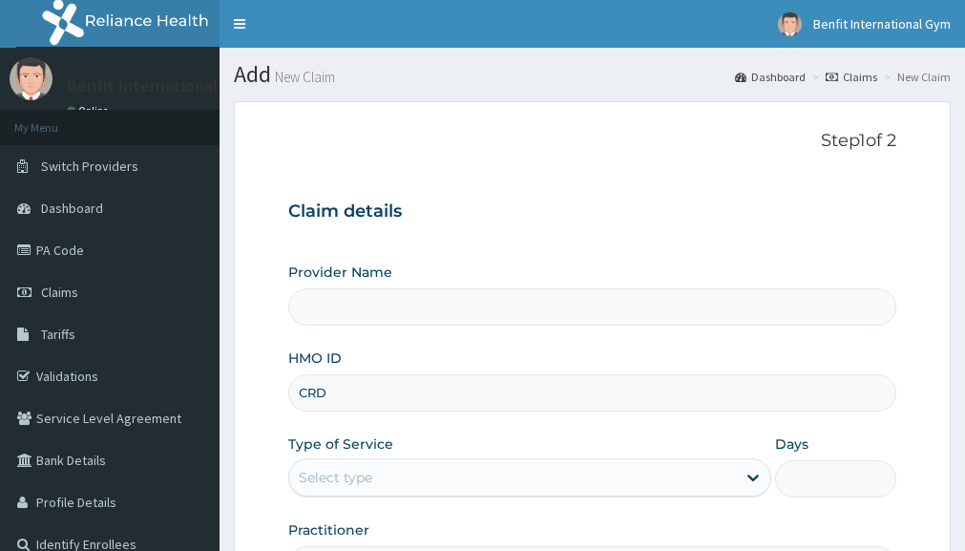
type input "CRD."
type input "Benfit International Gym"
type input "1"
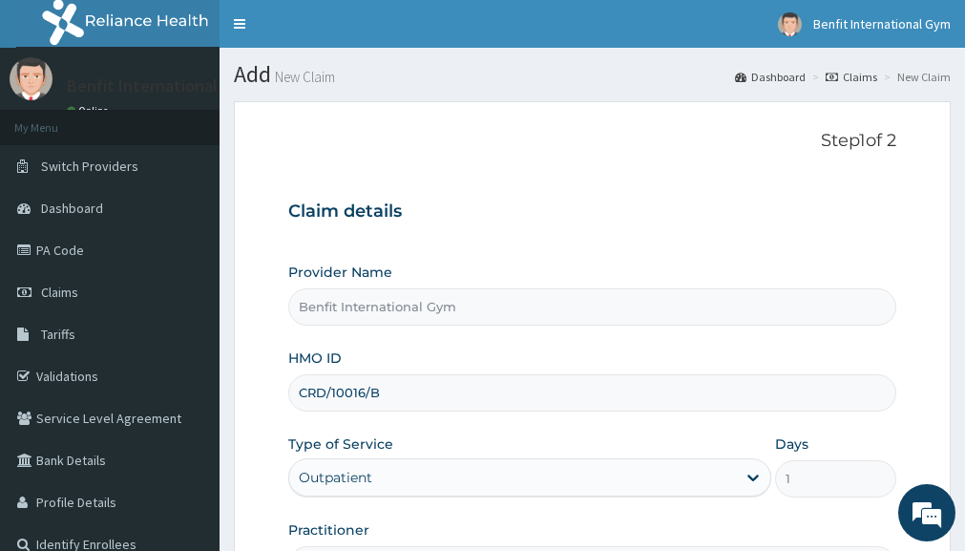
scroll to position [98, 0]
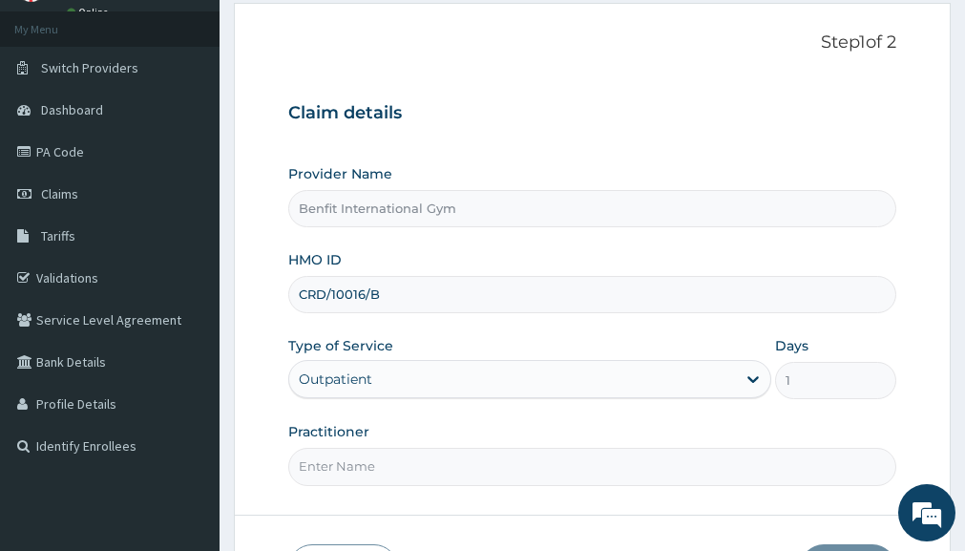
type input "CRD/10016/B"
click at [364, 465] on input "Practitioner" at bounding box center [592, 465] width 608 height 37
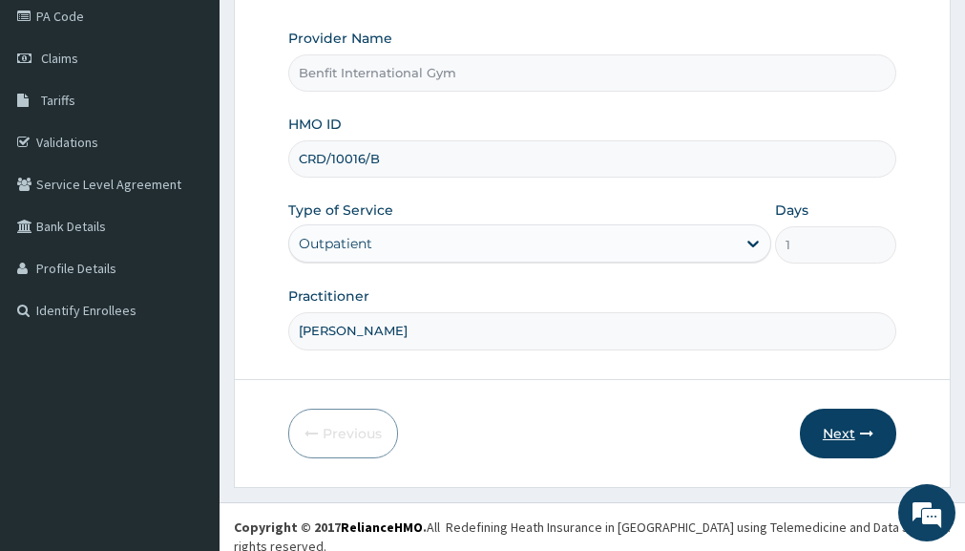
type input "[PERSON_NAME]"
click at [879, 438] on button "Next" at bounding box center [848, 433] width 96 height 50
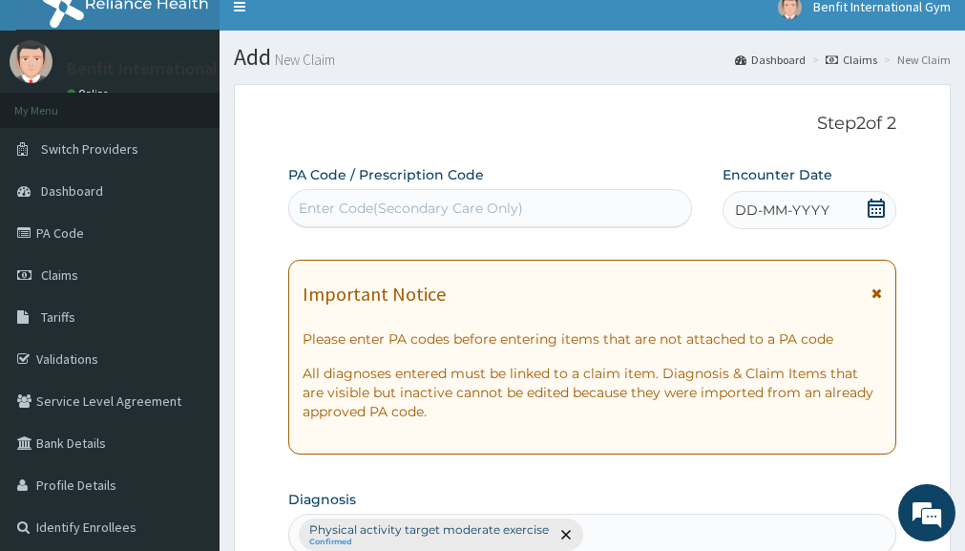
scroll to position [0, 0]
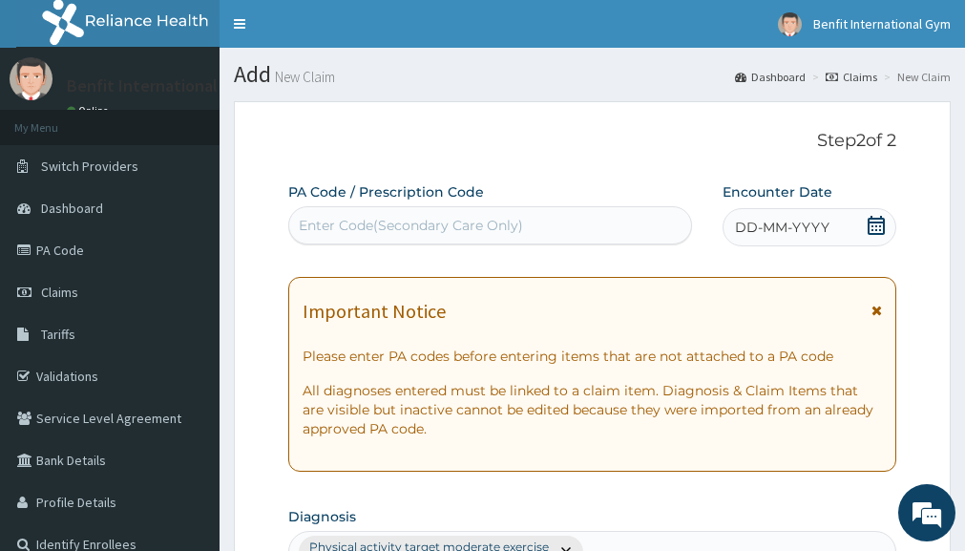
click at [423, 236] on div "Enter Code(Secondary Care Only)" at bounding box center [490, 225] width 402 height 31
paste input "PA/A49042"
type input "PA/A49042"
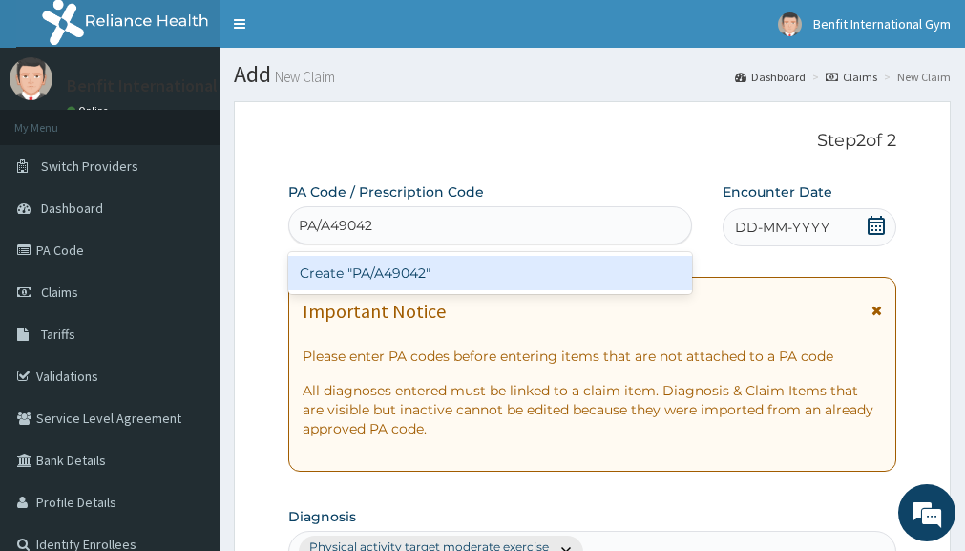
click at [428, 265] on div "Create "PA/A49042"" at bounding box center [490, 273] width 404 height 34
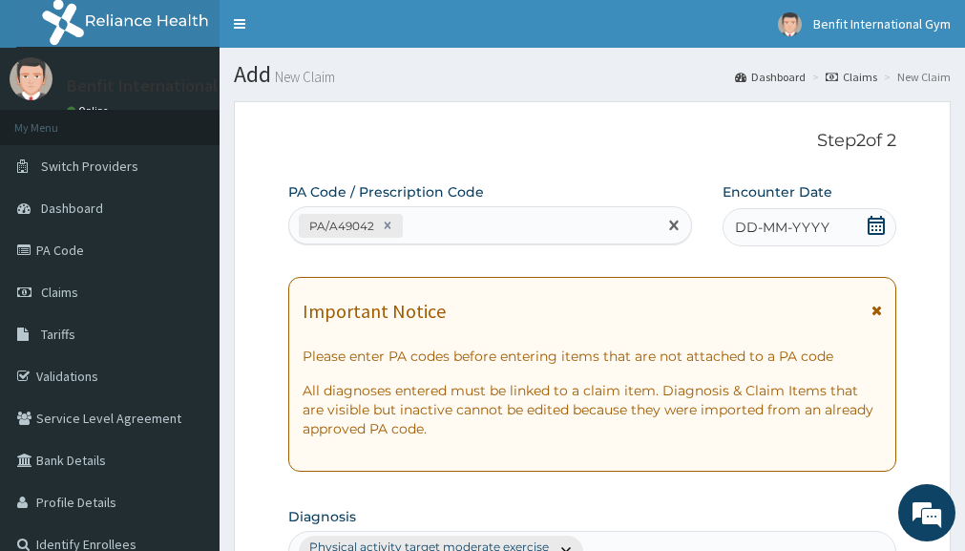
click at [875, 221] on icon at bounding box center [875, 225] width 17 height 19
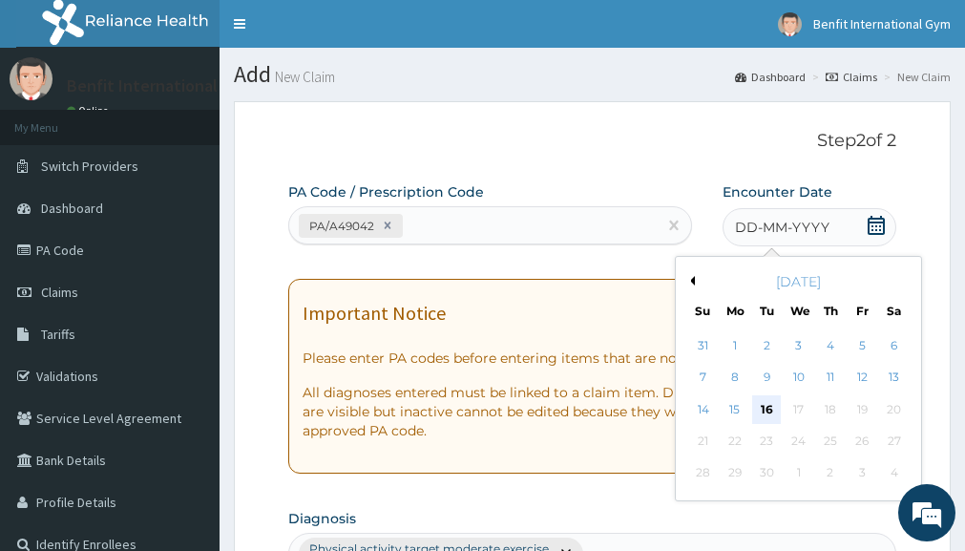
click at [772, 418] on div "16" at bounding box center [767, 409] width 29 height 29
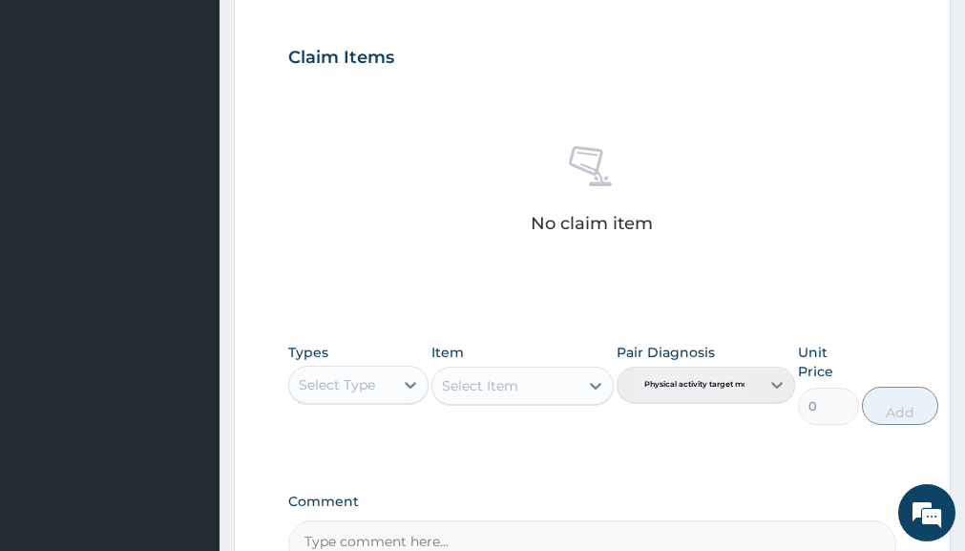
scroll to position [648, 0]
click at [389, 380] on div "Select Type" at bounding box center [340, 382] width 103 height 31
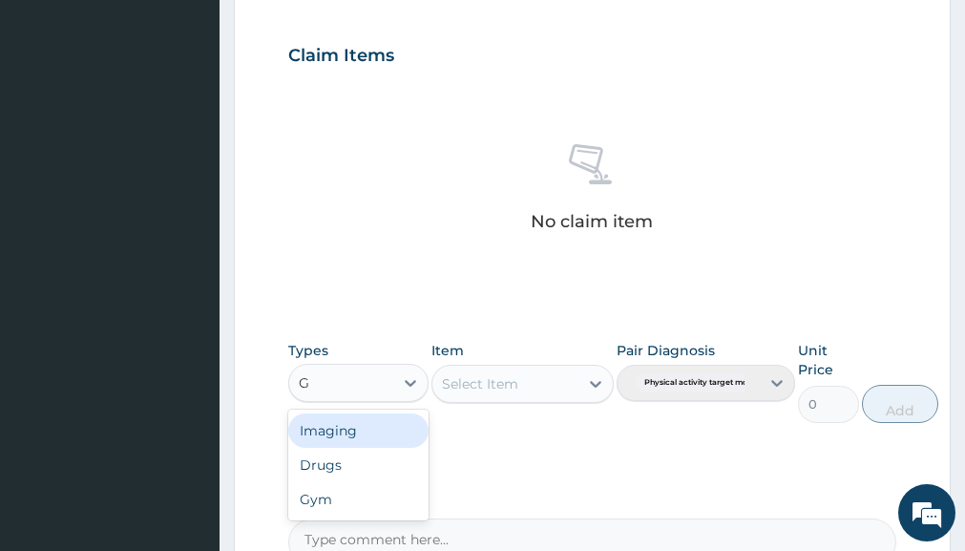
type input "GY"
click at [370, 429] on div "Gym" at bounding box center [357, 430] width 139 height 34
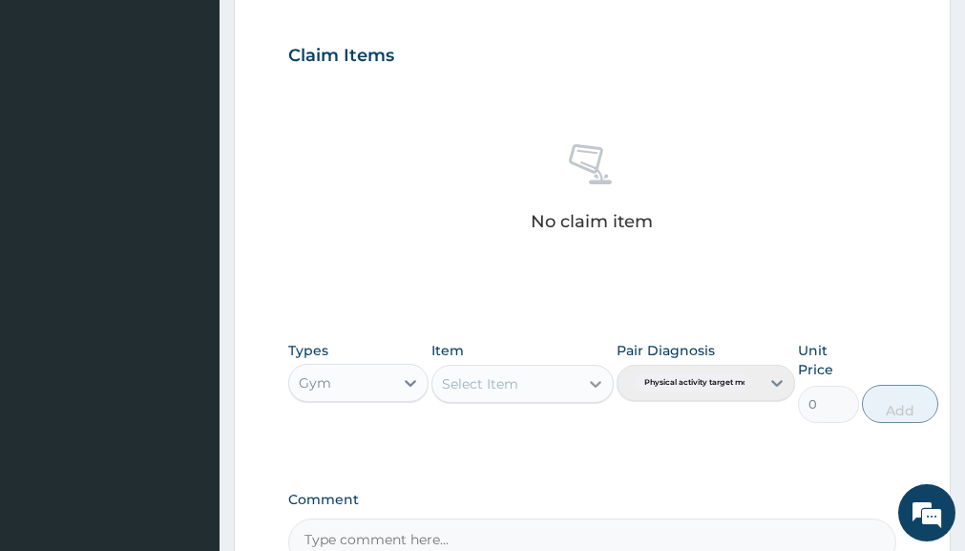
click at [592, 380] on icon at bounding box center [595, 383] width 19 height 19
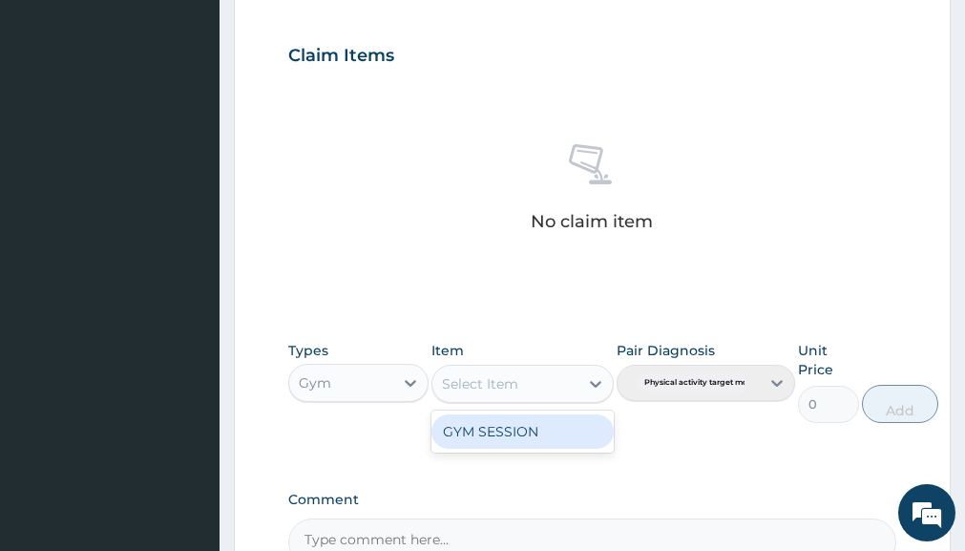
click at [555, 449] on div "GYM SESSION" at bounding box center [522, 431] width 182 height 42
click at [524, 432] on div "GYM SESSION" at bounding box center [522, 431] width 182 height 34
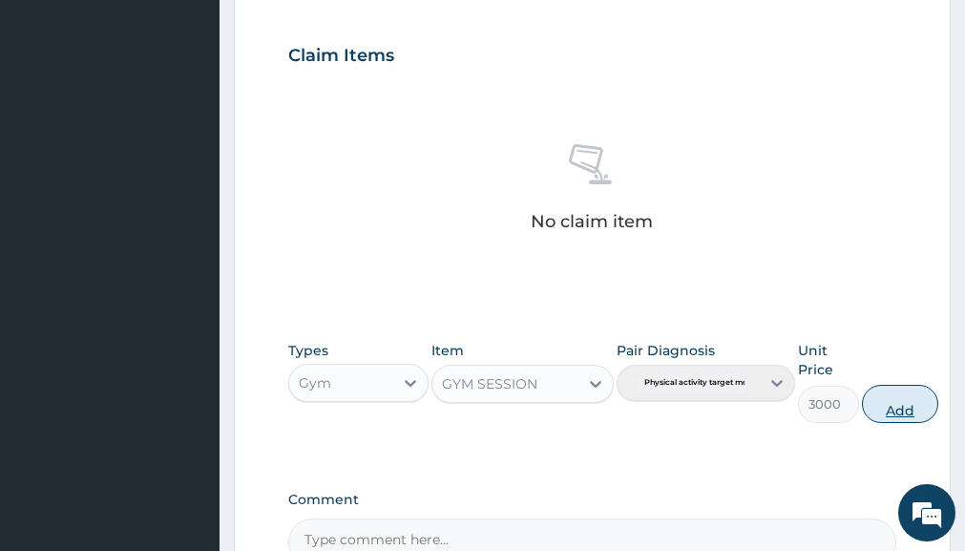
click at [894, 399] on button "Add" at bounding box center [900, 404] width 76 height 38
type input "0"
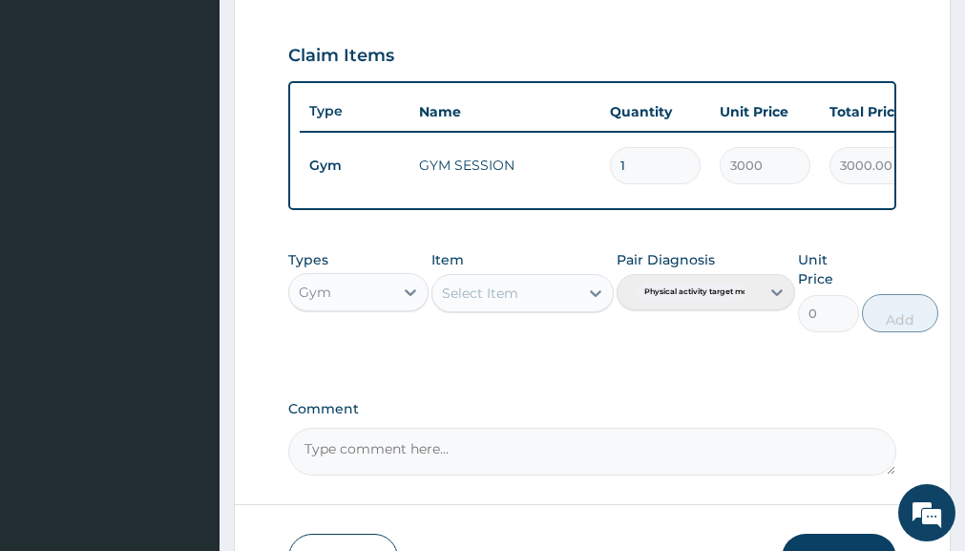
scroll to position [787, 0]
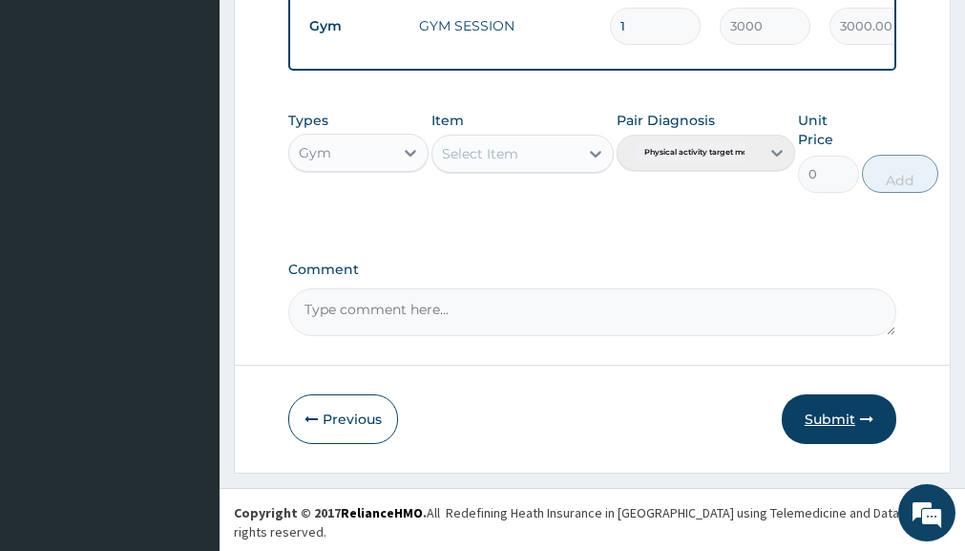
click at [831, 438] on button "Submit" at bounding box center [838, 419] width 114 height 50
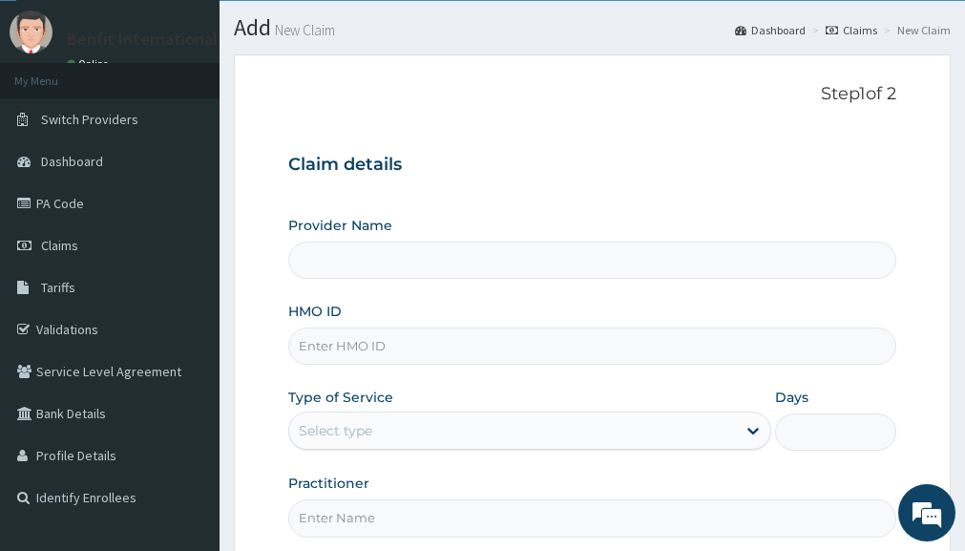
scroll to position [50, 0]
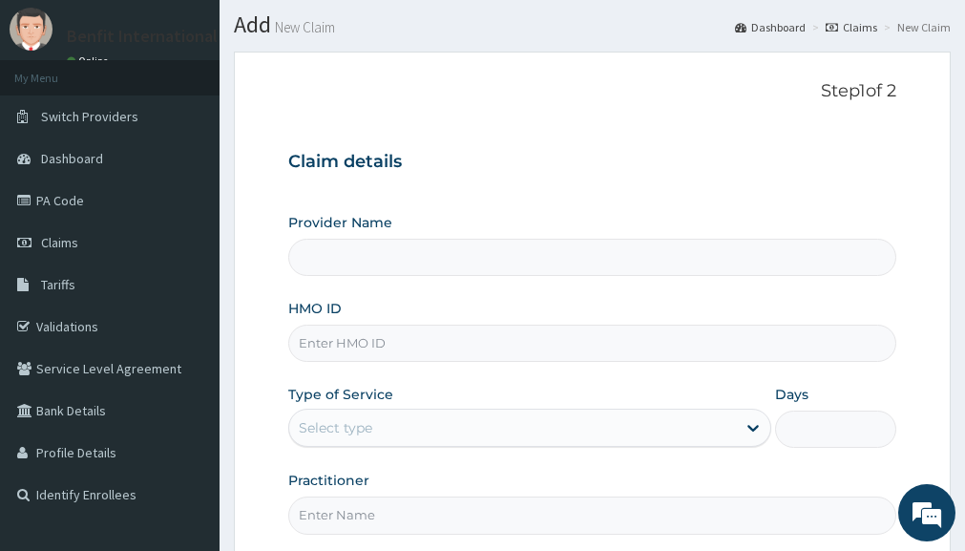
type input "Benfit International Gym"
type input "1"
click at [468, 323] on div "HMO ID" at bounding box center [592, 330] width 608 height 63
click at [403, 348] on input "HMO ID" at bounding box center [592, 342] width 608 height 37
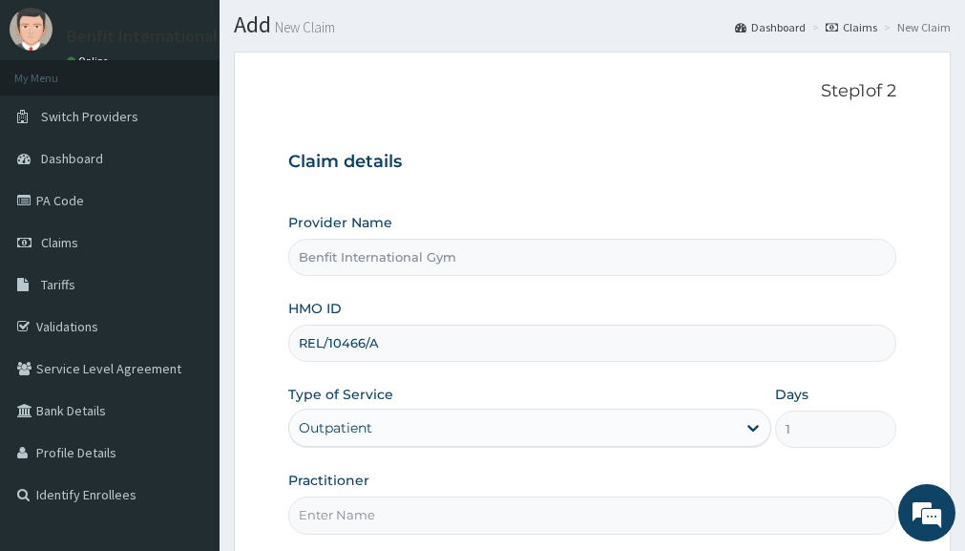
scroll to position [234, 0]
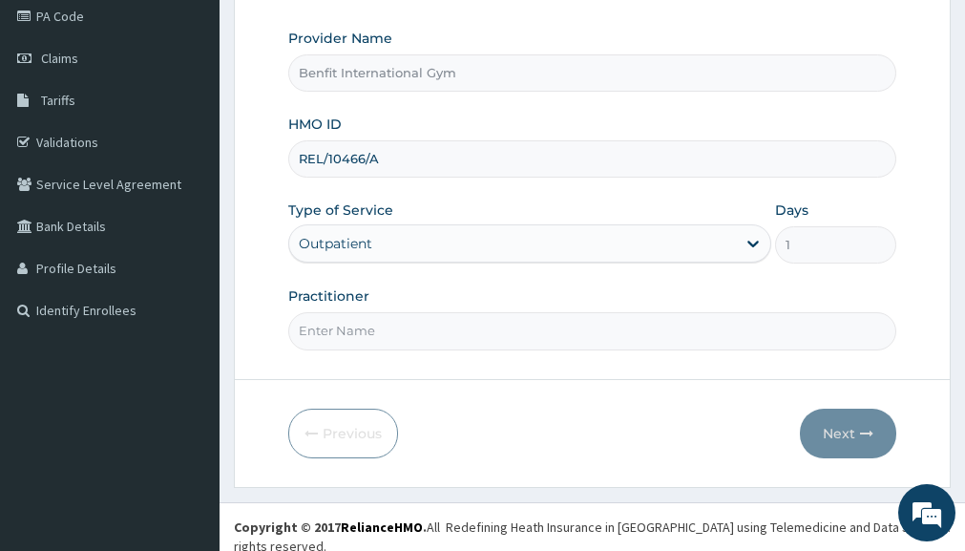
type input "REL/10466/A"
click at [333, 343] on input "Practitioner" at bounding box center [592, 330] width 608 height 37
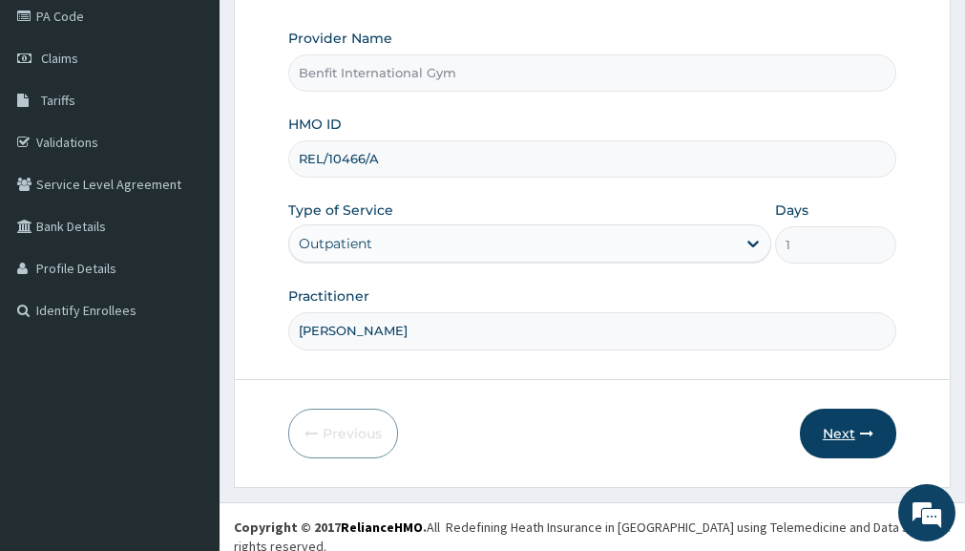
type input "ABDULKAREEM ZAYNAB"
click at [846, 425] on button "Next" at bounding box center [848, 433] width 96 height 50
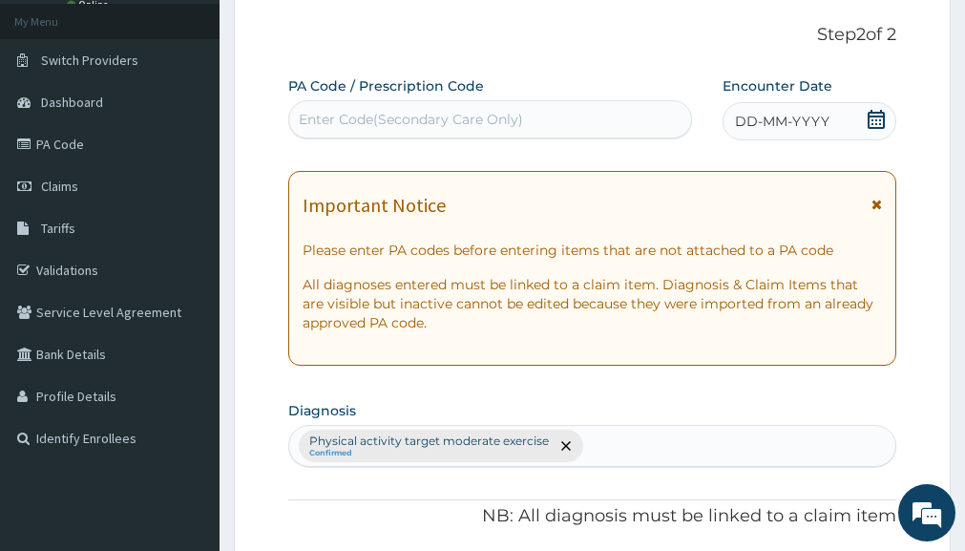
scroll to position [100, 0]
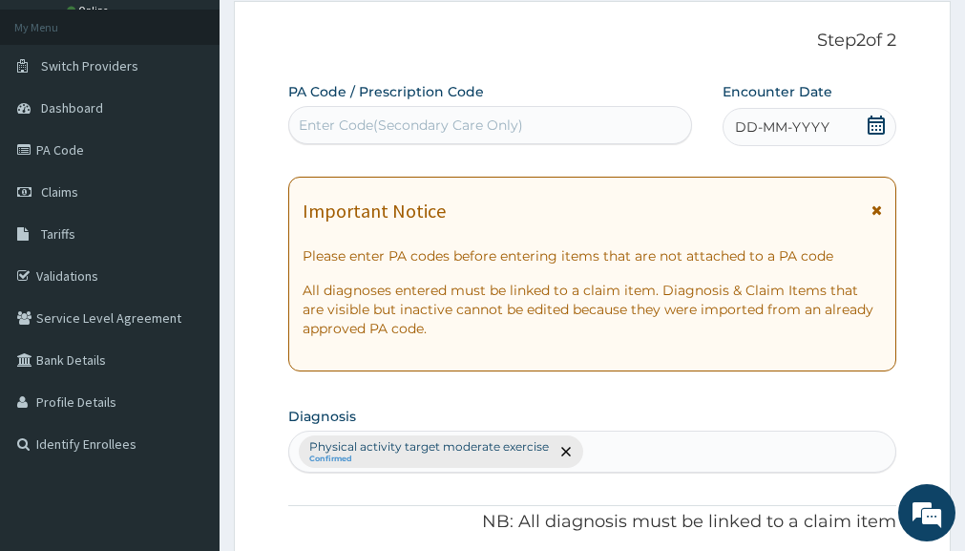
click at [442, 114] on div "Enter Code(Secondary Care Only)" at bounding box center [490, 125] width 402 height 31
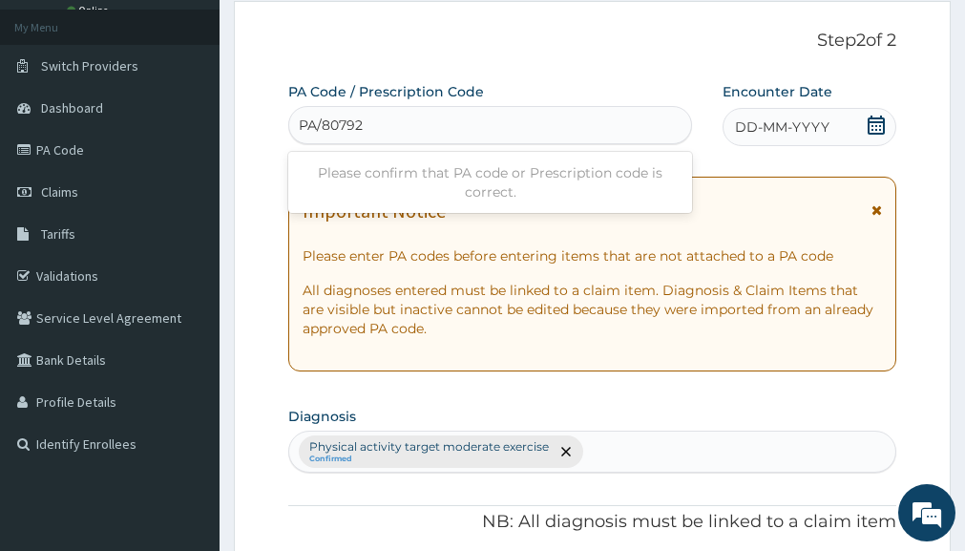
type input "PA/80792D"
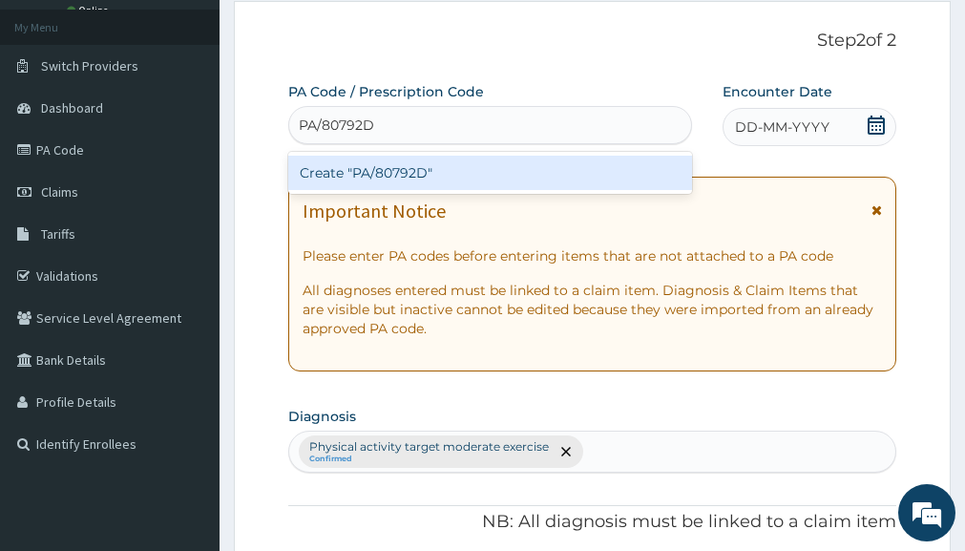
click at [413, 169] on div "Create "PA/80792D"" at bounding box center [490, 173] width 404 height 34
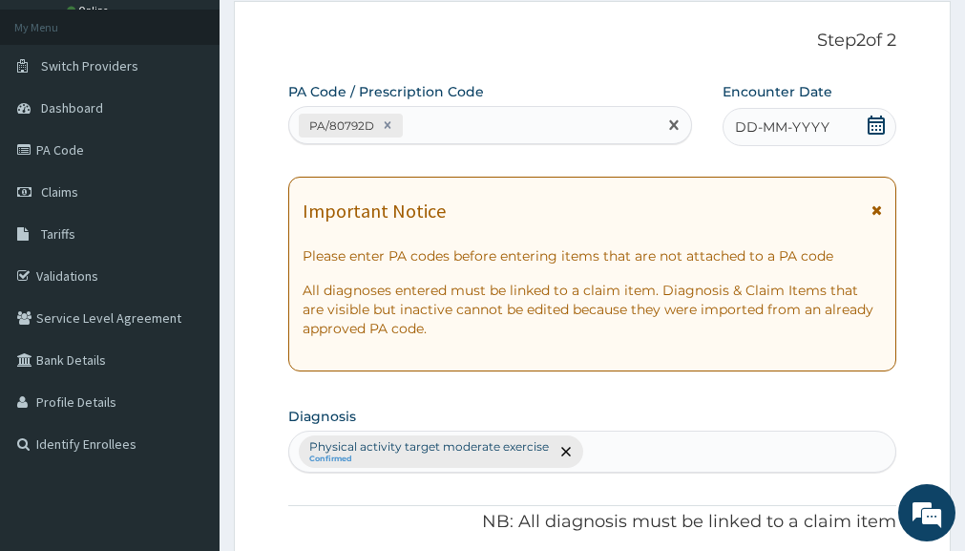
click at [869, 126] on icon at bounding box center [875, 124] width 19 height 19
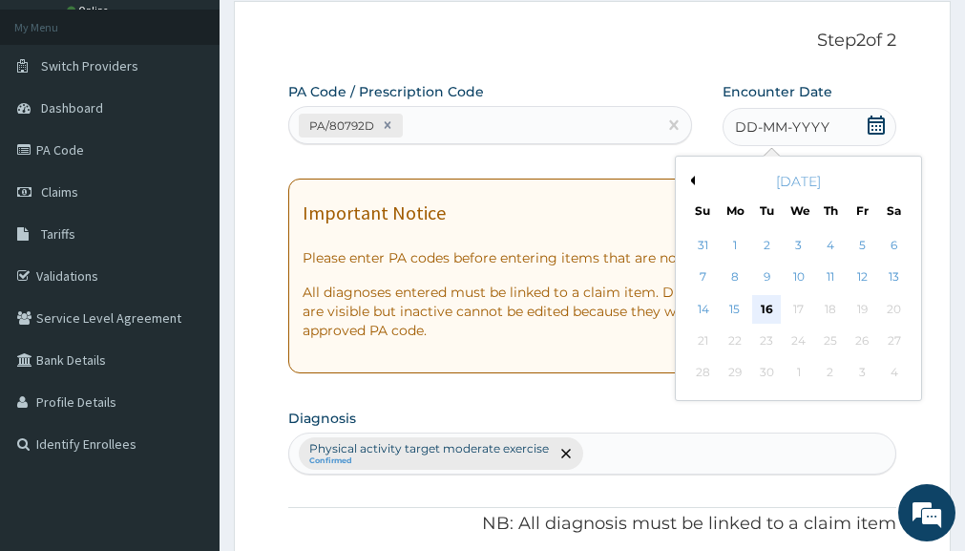
click at [762, 308] on div "16" at bounding box center [767, 309] width 29 height 29
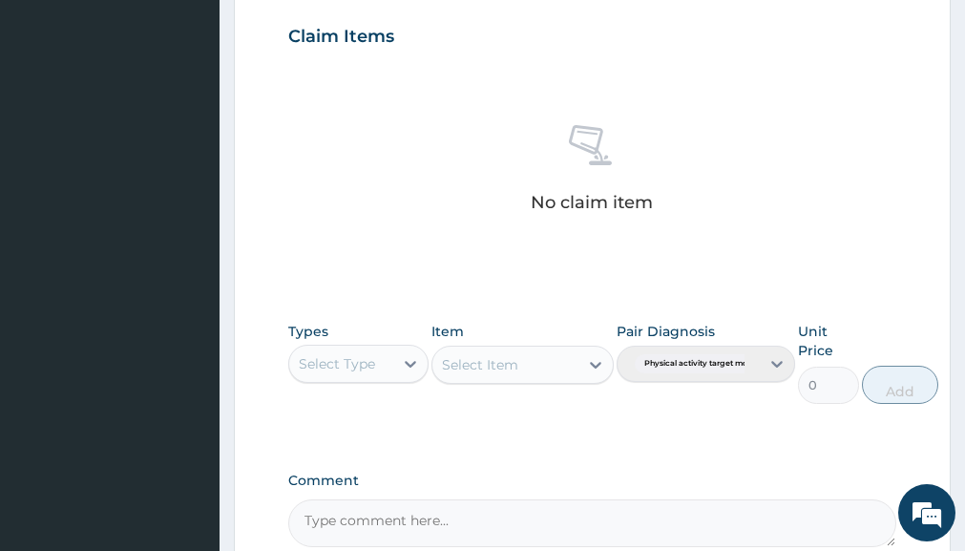
scroll to position [670, 0]
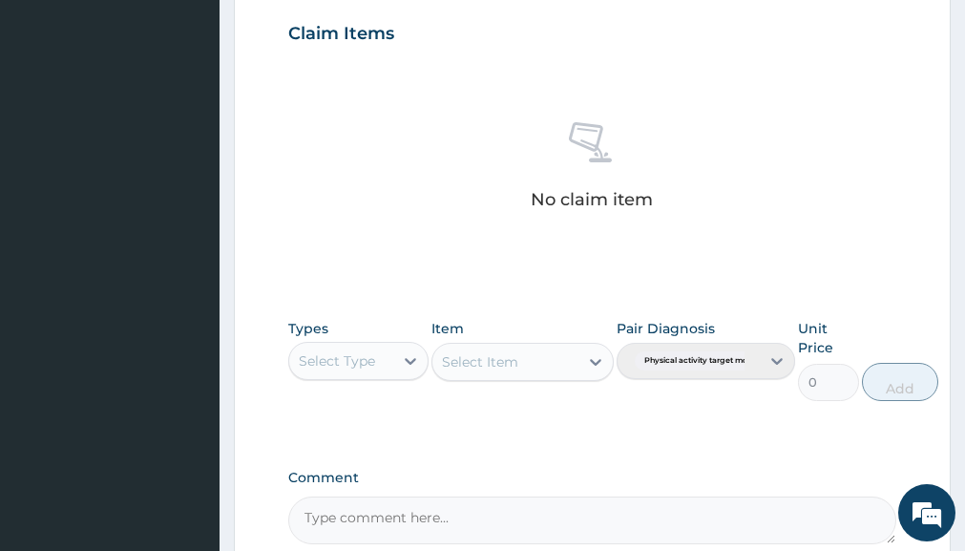
click at [377, 365] on div "Select Type" at bounding box center [340, 360] width 103 height 31
type input "GYM"
click at [356, 400] on div "Gym" at bounding box center [357, 408] width 139 height 34
click at [592, 364] on div "Select Item" at bounding box center [522, 362] width 182 height 38
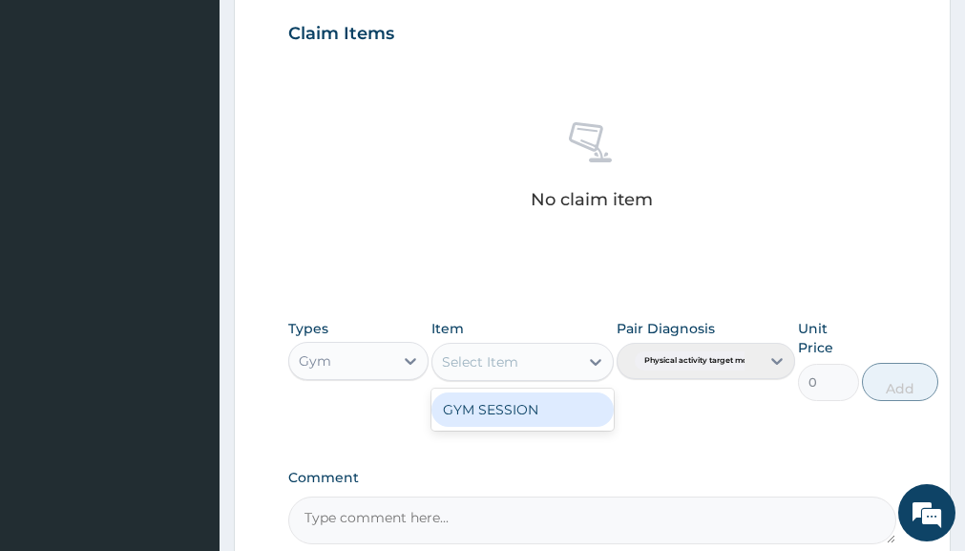
click at [552, 360] on div "Select Item" at bounding box center [505, 361] width 146 height 31
click at [520, 424] on div "GYM SESSION" at bounding box center [522, 409] width 182 height 34
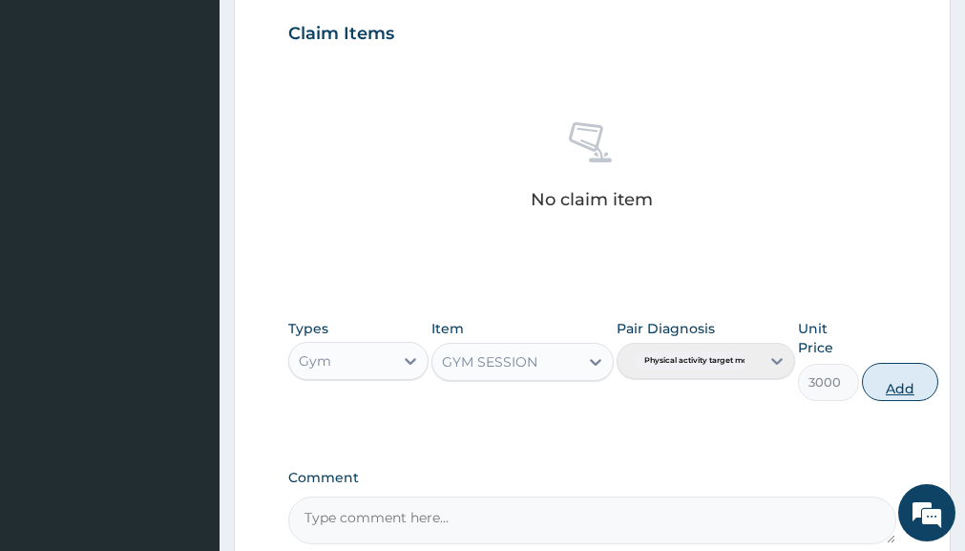
click at [900, 386] on button "Add" at bounding box center [900, 382] width 76 height 38
type input "0"
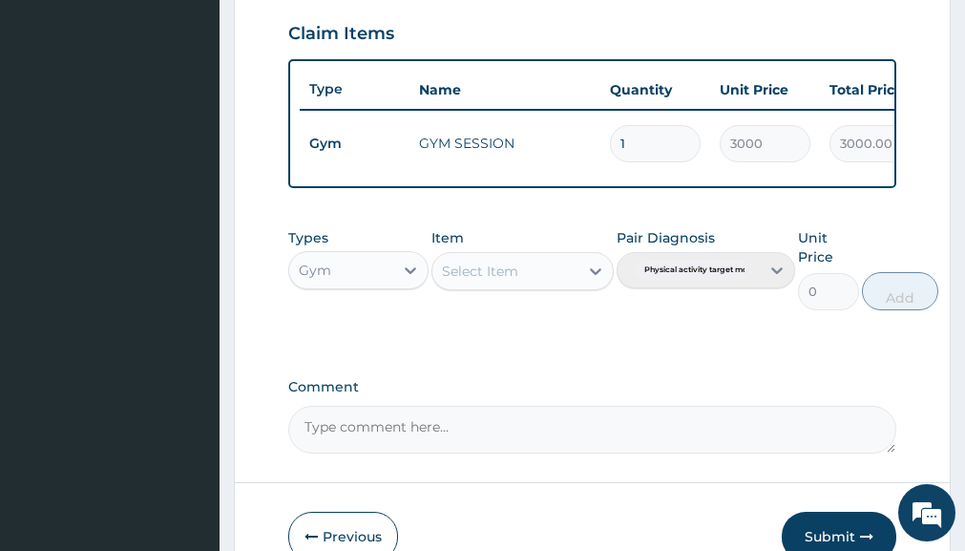
scroll to position [787, 0]
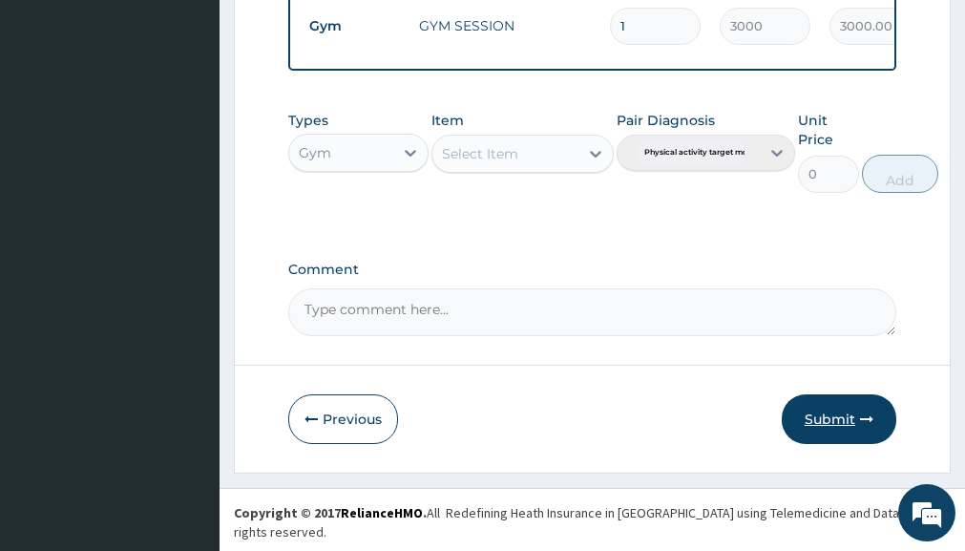
click at [823, 428] on button "Submit" at bounding box center [838, 419] width 114 height 50
